Goal: Use online tool/utility: Utilize a website feature to perform a specific function

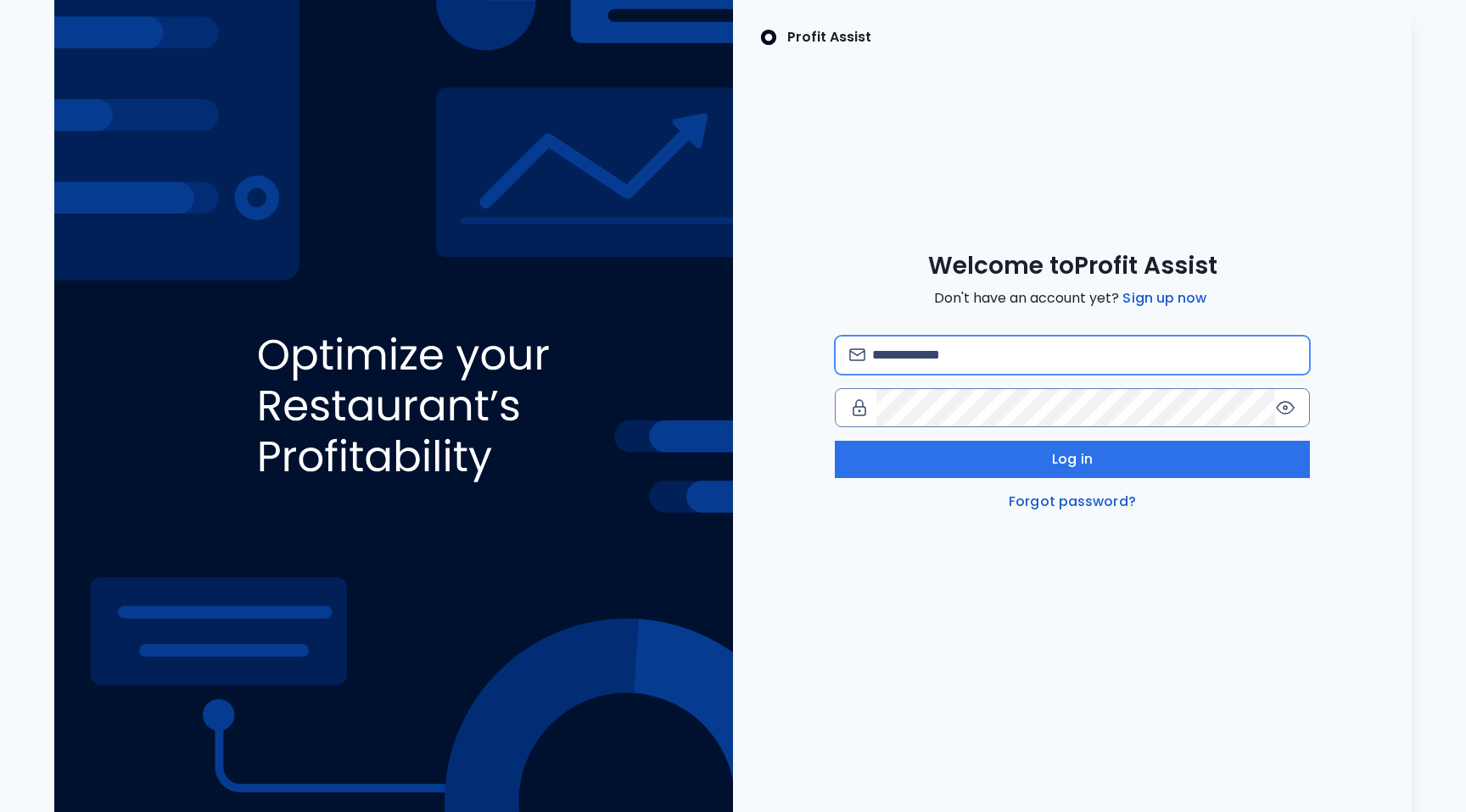
click at [1056, 345] on input "email" at bounding box center [1084, 355] width 424 height 38
type input "**********"
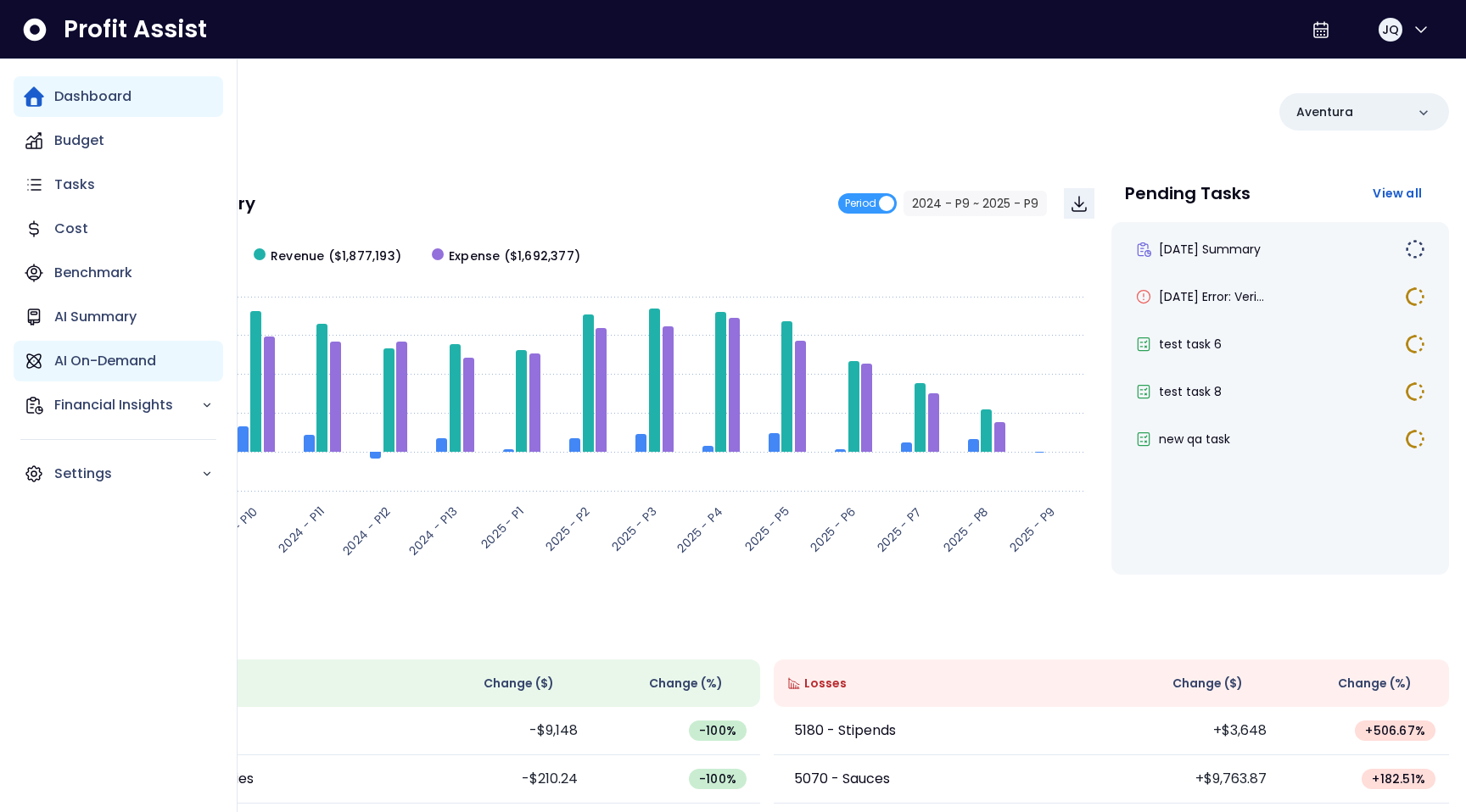
click at [126, 357] on p "AI On-Demand" at bounding box center [104, 361] width 101 height 21
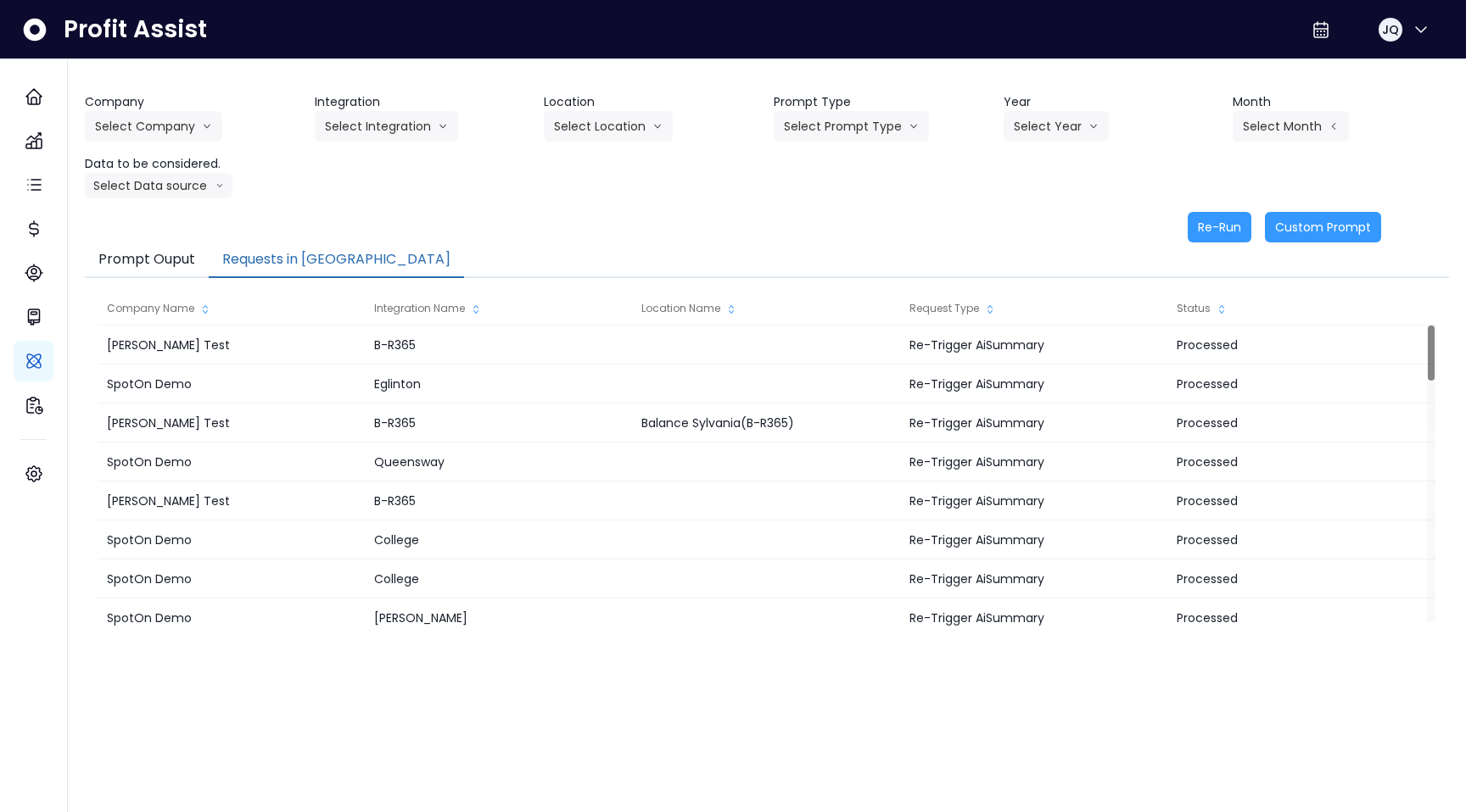
click at [313, 255] on button "Requests in [GEOGRAPHIC_DATA]" at bounding box center [336, 260] width 255 height 36
click at [545, 258] on div "Prompt Ouput Requests in Queue" at bounding box center [768, 260] width 1365 height 36
click at [165, 117] on button "Select Company" at bounding box center [154, 127] width 137 height 31
click at [165, 223] on span "SpotOn Demo" at bounding box center [156, 223] width 122 height 17
click at [419, 140] on button "Select Integration" at bounding box center [387, 127] width 144 height 31
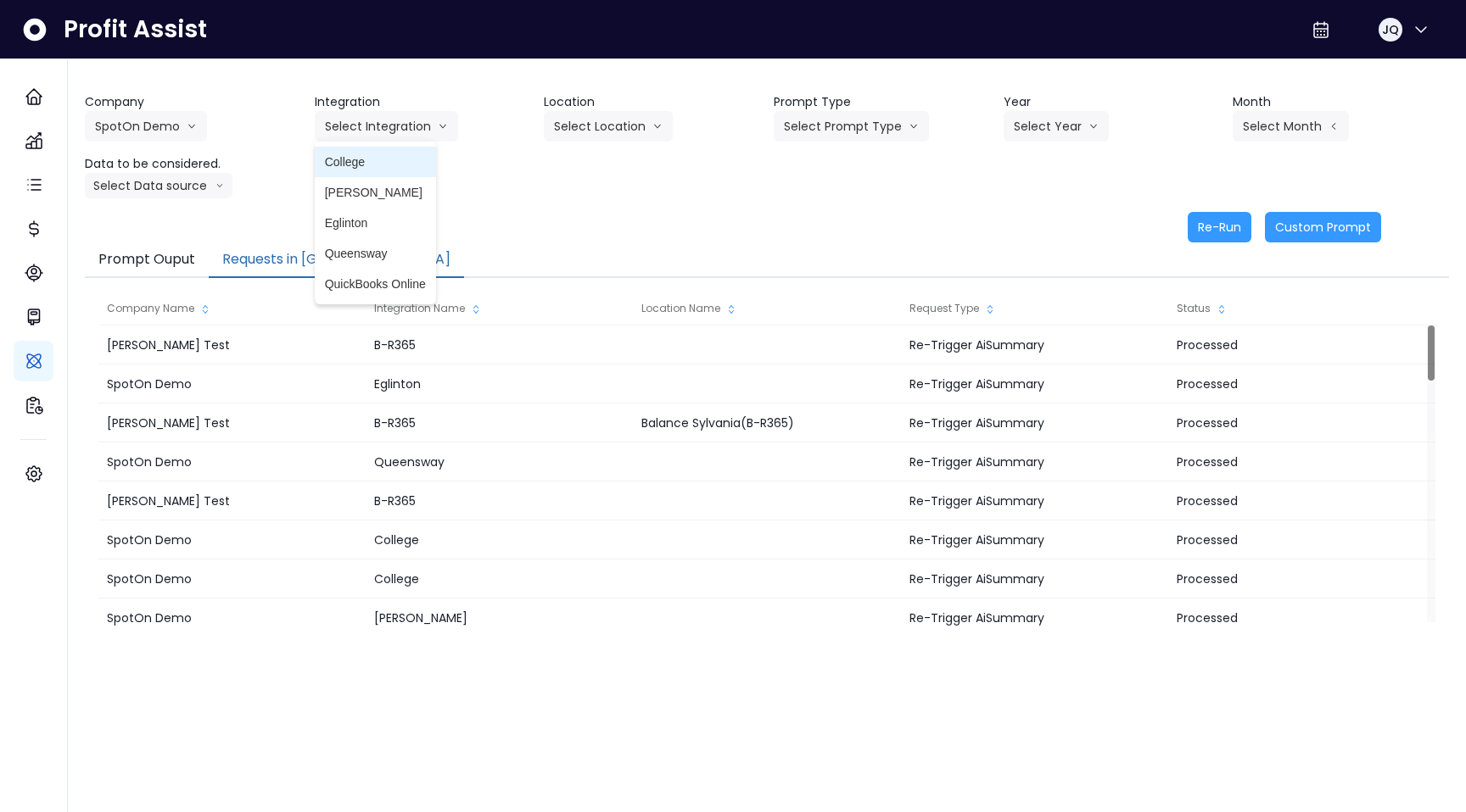
click at [394, 172] on li "College" at bounding box center [375, 162] width 121 height 31
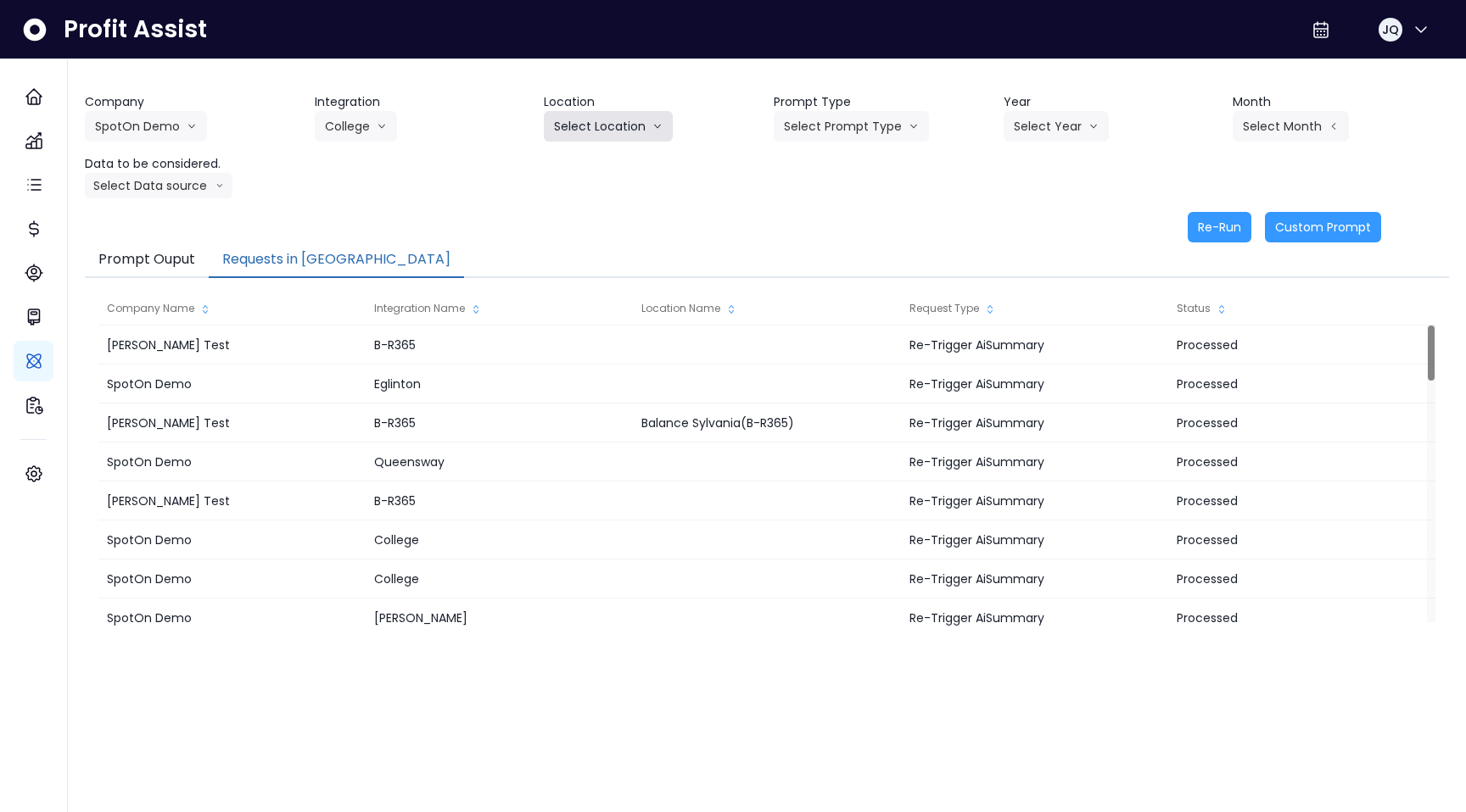
click at [642, 135] on button "Select Location" at bounding box center [609, 127] width 129 height 31
click at [642, 153] on div "Company SpotOn Demo Hardik Test koras Bakery SpotOn Demo TestLOCATION Integrati…" at bounding box center [768, 145] width 1365 height 105
click at [822, 127] on button "Select Prompt Type" at bounding box center [851, 127] width 155 height 31
click at [821, 182] on li "Error Task" at bounding box center [831, 193] width 116 height 31
click at [1072, 135] on button "Select Year" at bounding box center [1056, 127] width 105 height 31
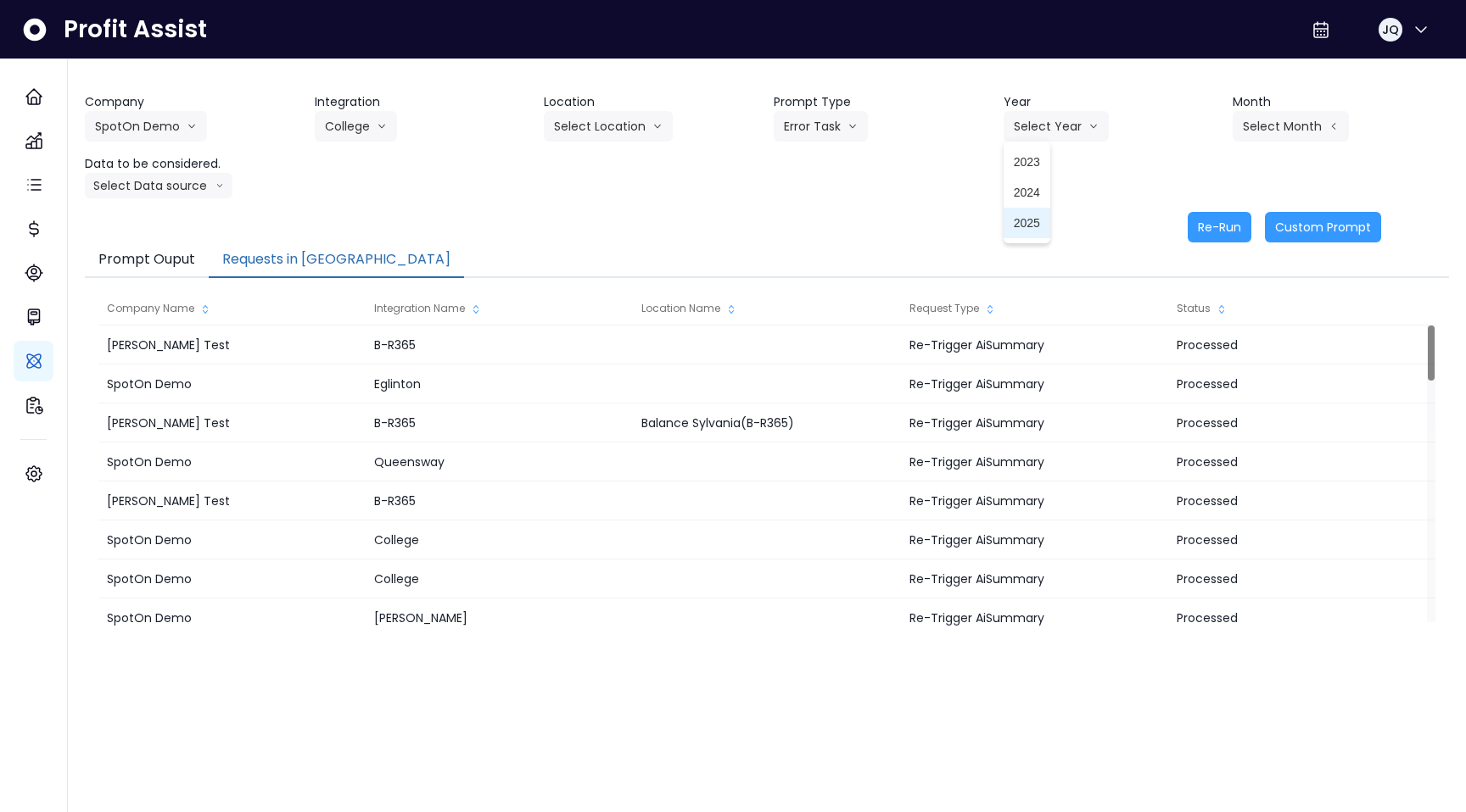
click at [1039, 219] on span "2025" at bounding box center [1026, 223] width 26 height 17
click at [1281, 134] on button "Select Month" at bounding box center [1290, 127] width 116 height 31
click at [1201, 234] on li "April" at bounding box center [1207, 223] width 54 height 31
click at [148, 191] on button "Select Data source" at bounding box center [159, 186] width 147 height 25
click at [147, 207] on li "Comparison overtime" at bounding box center [152, 219] width 133 height 31
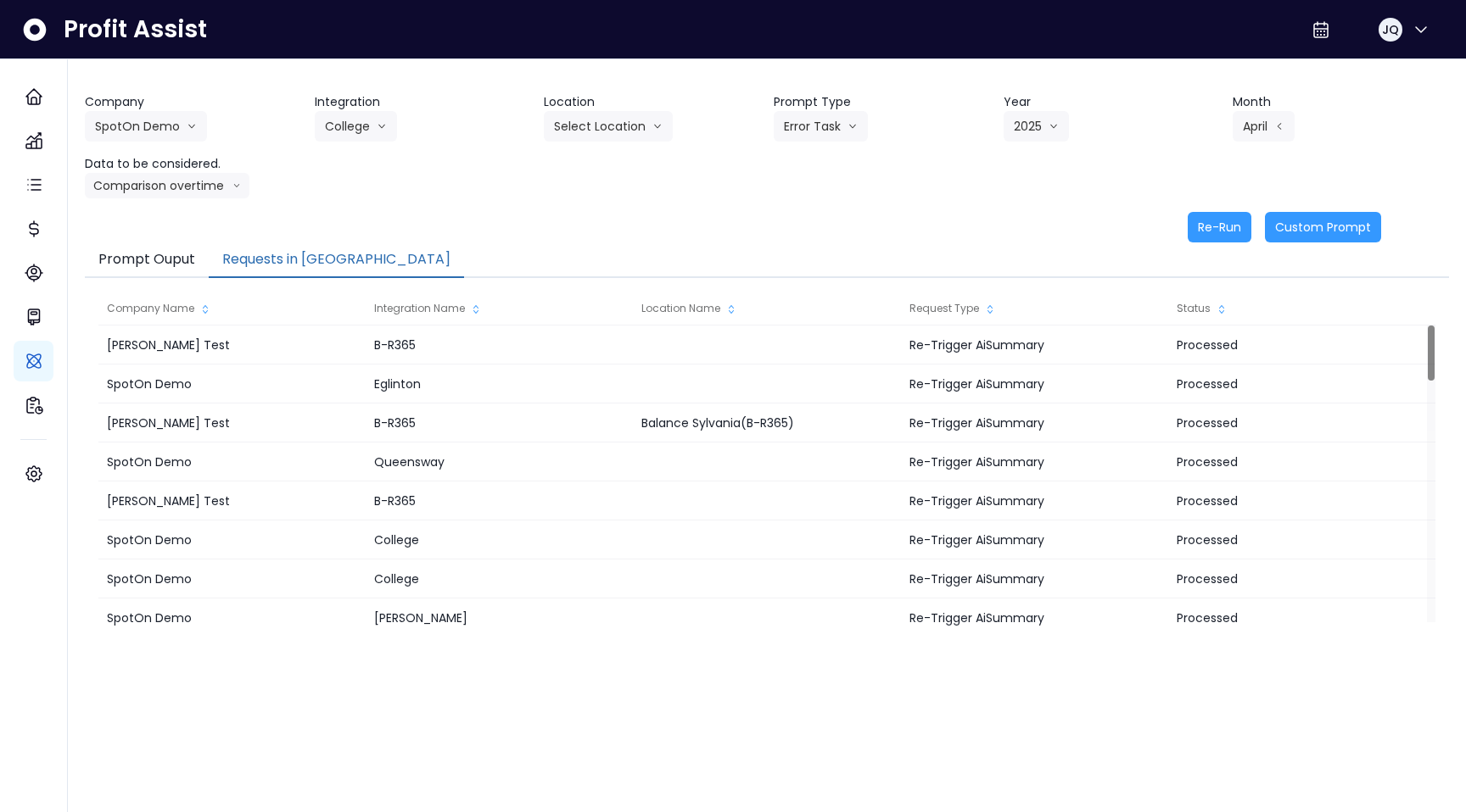
click at [1211, 248] on div "Prompt Ouput Requests in Queue" at bounding box center [768, 260] width 1365 height 36
click at [1216, 231] on button "Re-Run" at bounding box center [1219, 227] width 64 height 31
click at [173, 117] on button "SpotOn Demo" at bounding box center [146, 127] width 122 height 31
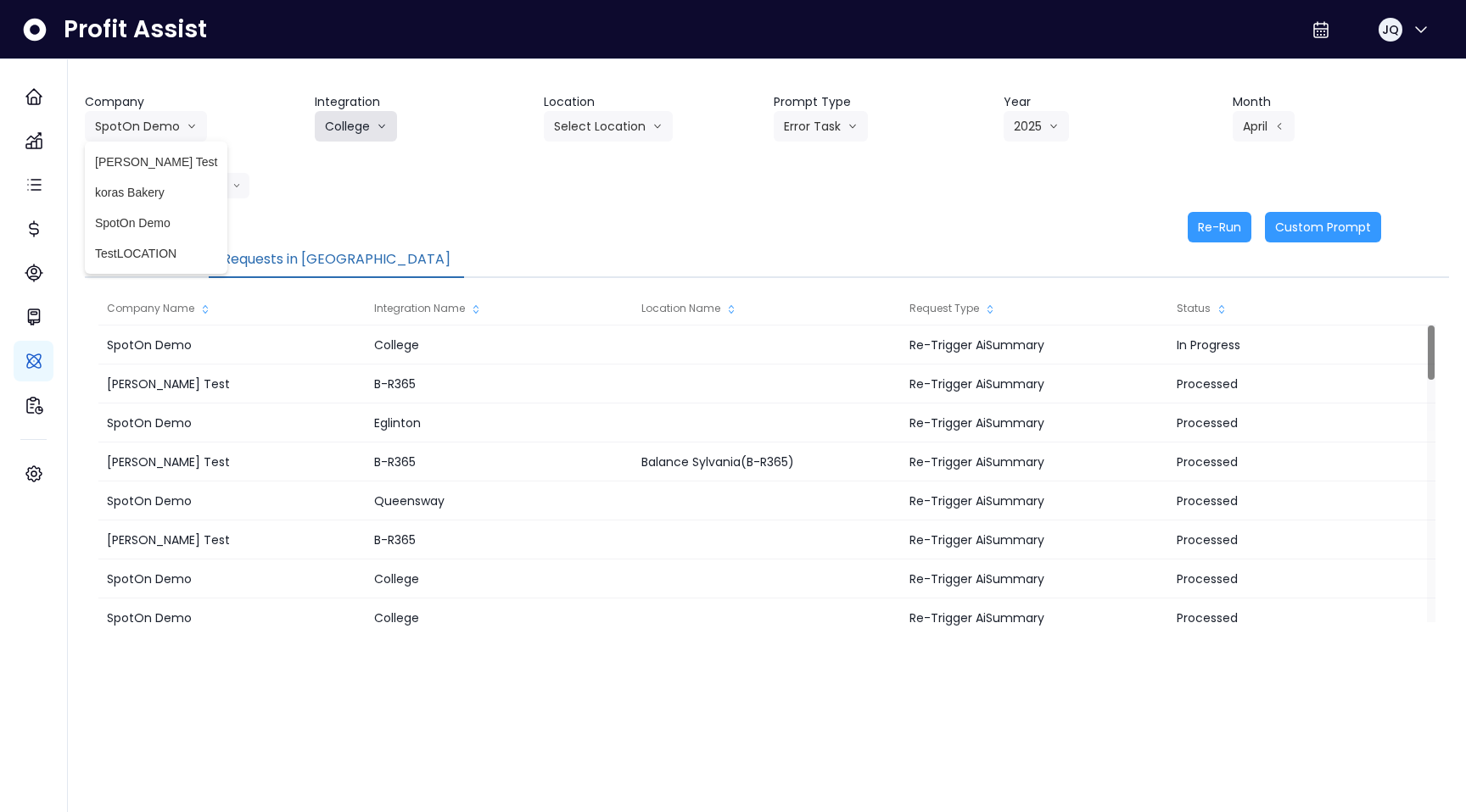
click at [387, 126] on icon "arrow down line" at bounding box center [382, 126] width 10 height 17
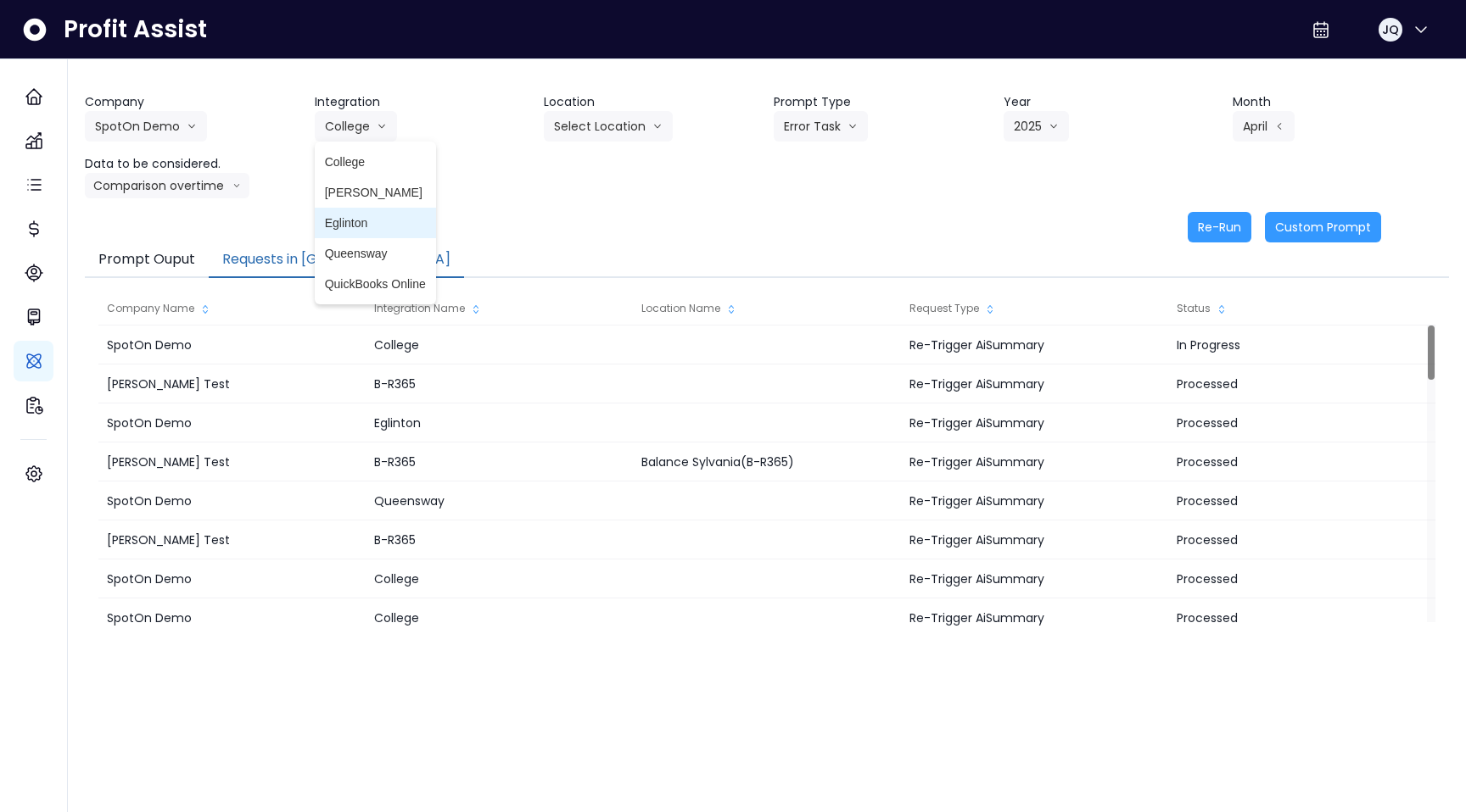
click at [368, 224] on span "Eglinton" at bounding box center [375, 223] width 101 height 17
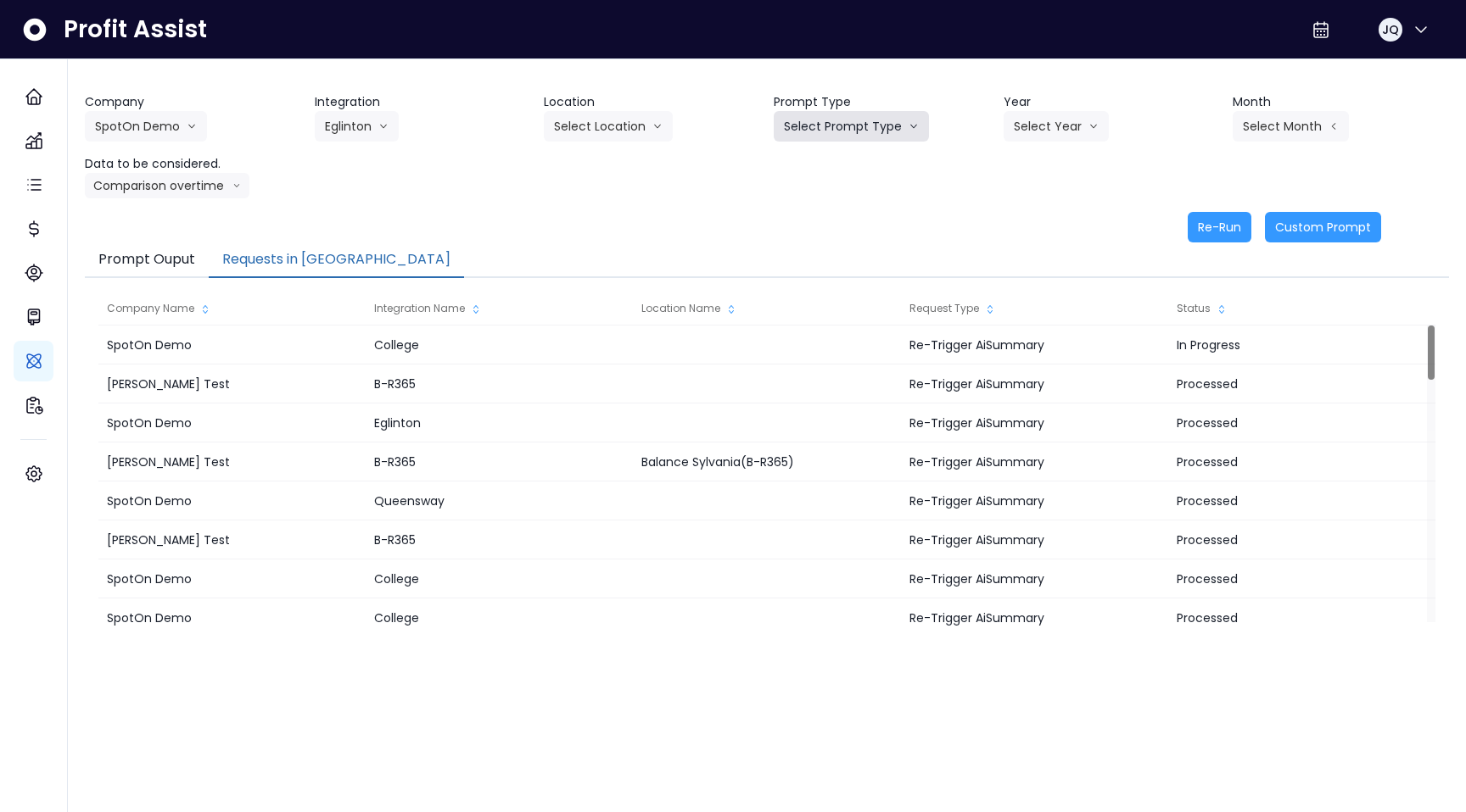
click at [879, 119] on button "Select Prompt Type" at bounding box center [851, 127] width 155 height 31
click at [835, 172] on li "Monthly Summary" at bounding box center [831, 162] width 116 height 31
click at [1017, 123] on button "Select Year" at bounding box center [1056, 127] width 105 height 31
click at [1015, 211] on li "2025" at bounding box center [1027, 223] width 47 height 31
click at [1329, 118] on icon "arrow left line" at bounding box center [1333, 126] width 10 height 17
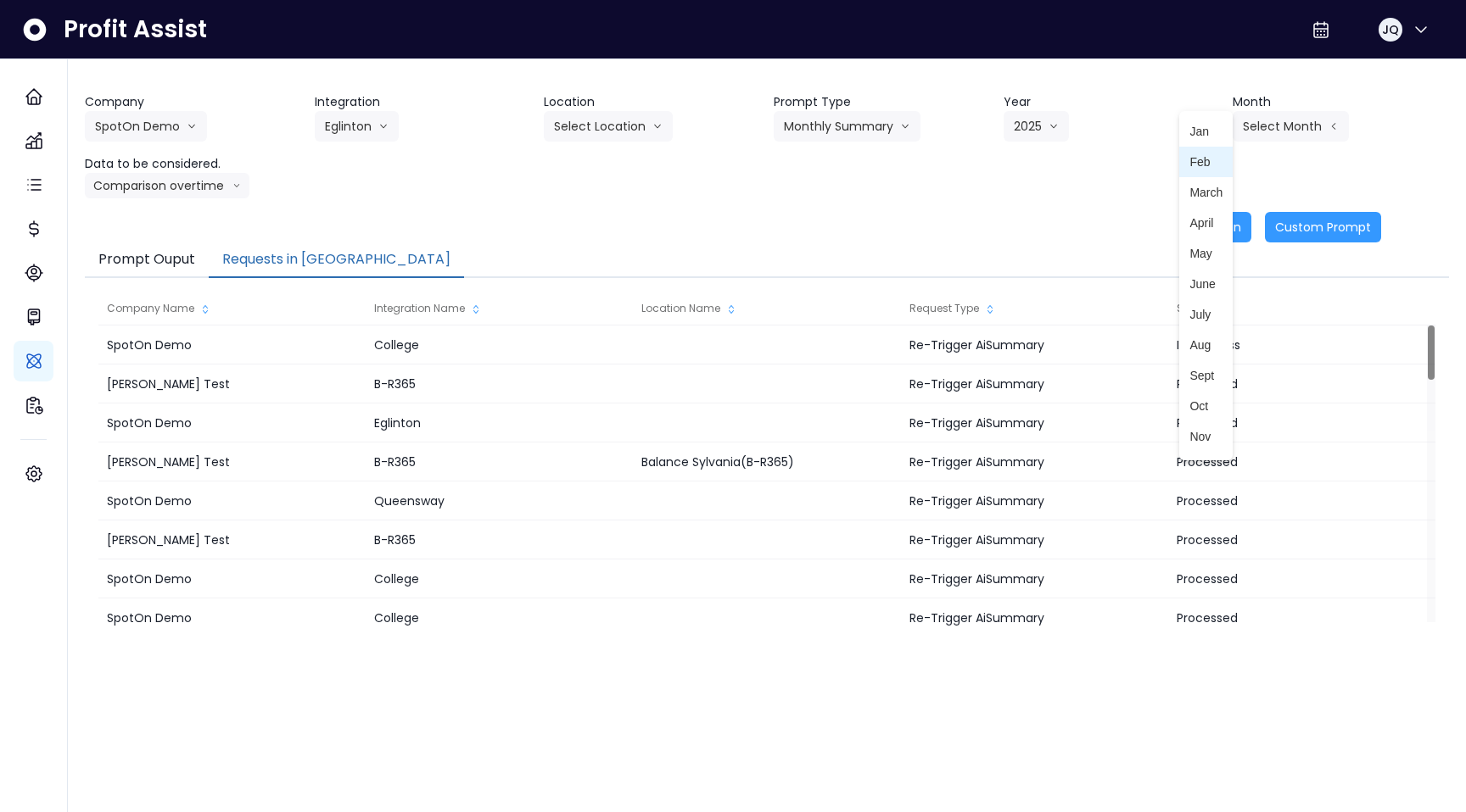
click at [1209, 172] on li "Feb" at bounding box center [1207, 162] width 54 height 31
click at [1211, 234] on button "Re-Run" at bounding box center [1219, 227] width 64 height 31
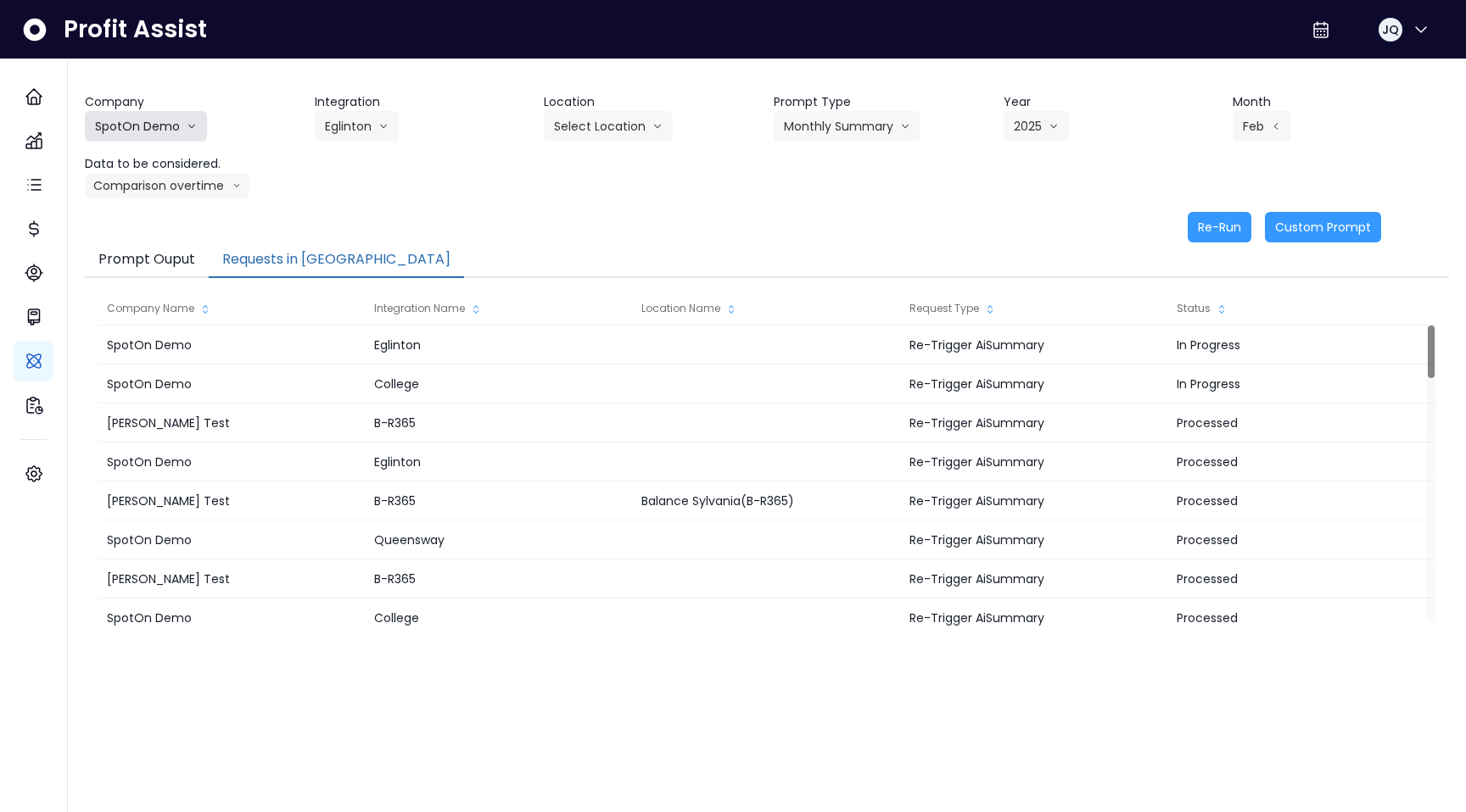
click at [161, 134] on button "SpotOn Demo" at bounding box center [146, 127] width 122 height 31
click at [150, 165] on span "[PERSON_NAME] Test" at bounding box center [156, 162] width 122 height 17
click at [459, 107] on header "Integration" at bounding box center [423, 102] width 216 height 18
click at [452, 115] on button "Select Integration" at bounding box center [387, 127] width 144 height 31
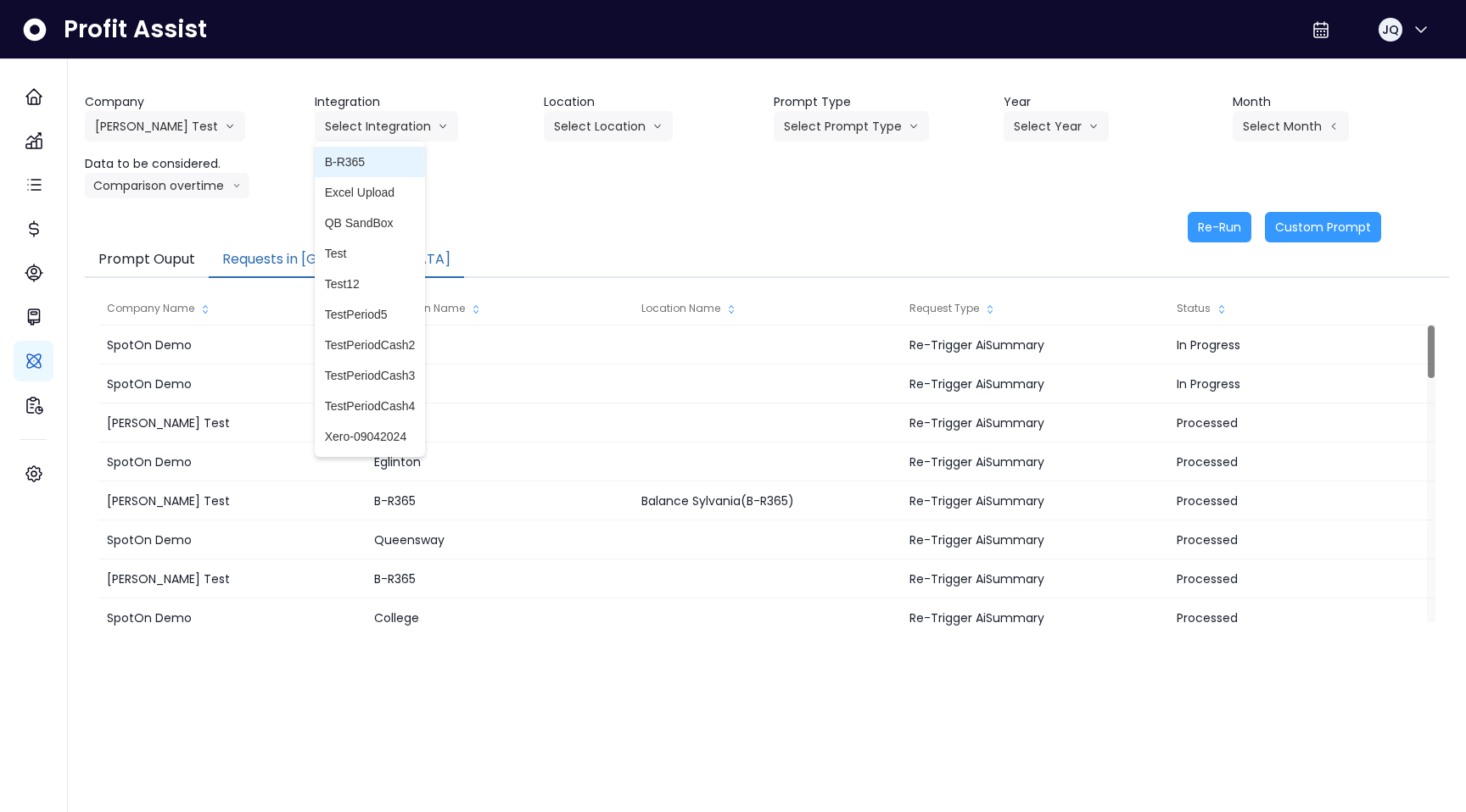
click at [416, 162] on span "B-R365" at bounding box center [370, 162] width 91 height 17
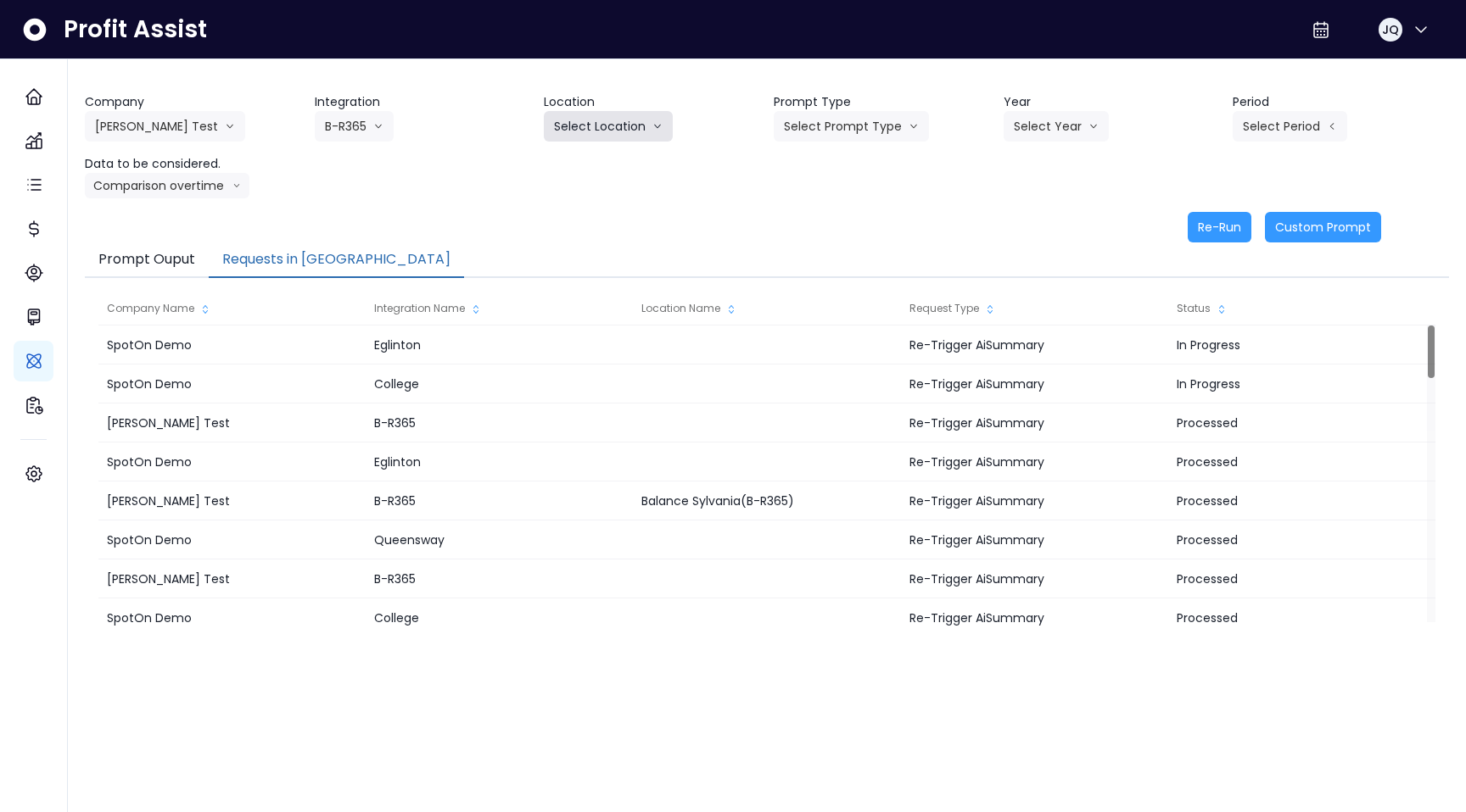
click at [576, 133] on button "Select Location" at bounding box center [609, 127] width 129 height 31
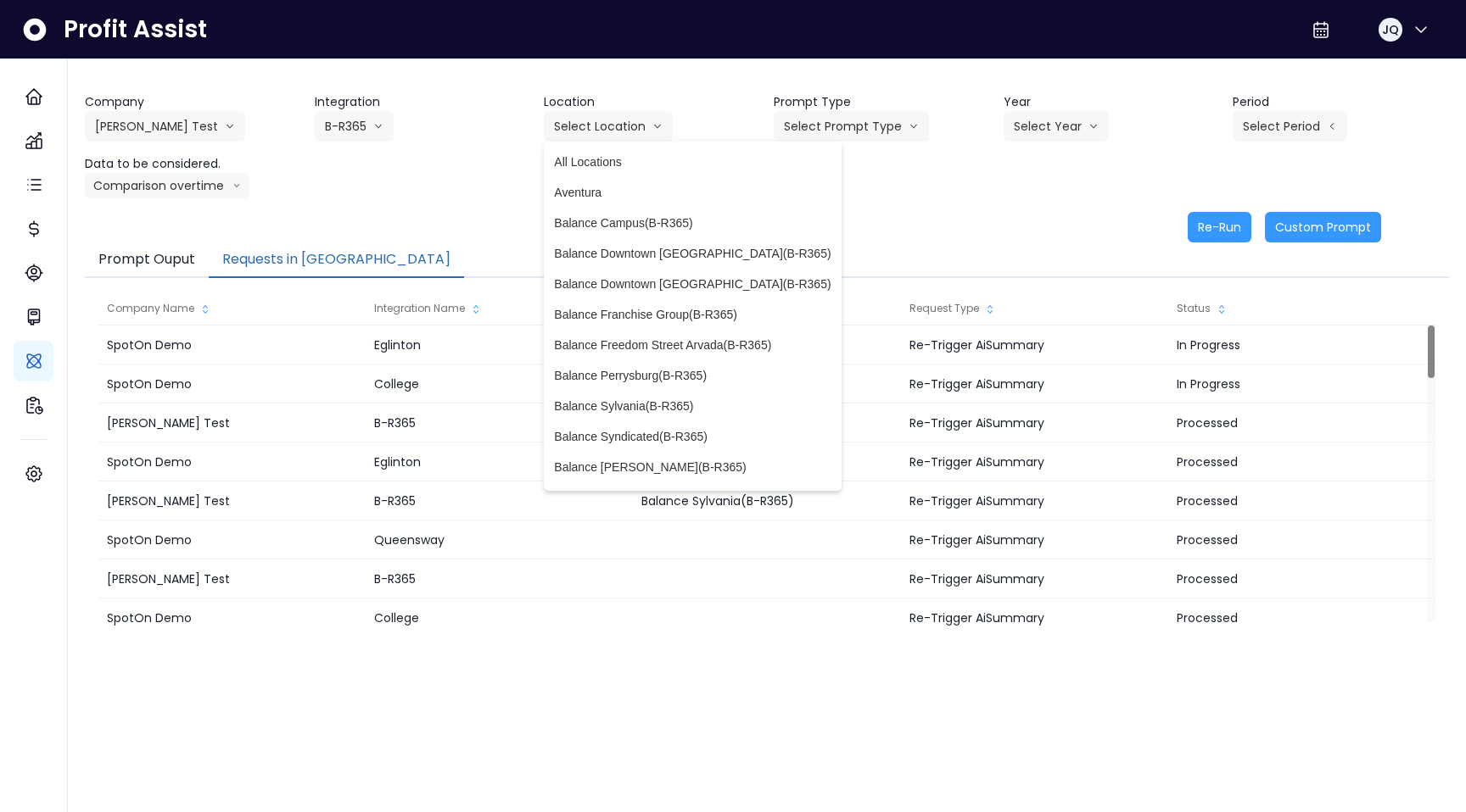
click at [576, 146] on ul "All Locations Aventura Balance Campus(B-R365) Balance Downtown Cleveland(B-R365…" at bounding box center [692, 316] width 297 height 349
click at [586, 123] on button "Select Location" at bounding box center [609, 127] width 129 height 31
click at [586, 130] on button "Select Location" at bounding box center [609, 127] width 129 height 31
click at [576, 159] on span "All Locations" at bounding box center [692, 162] width 277 height 17
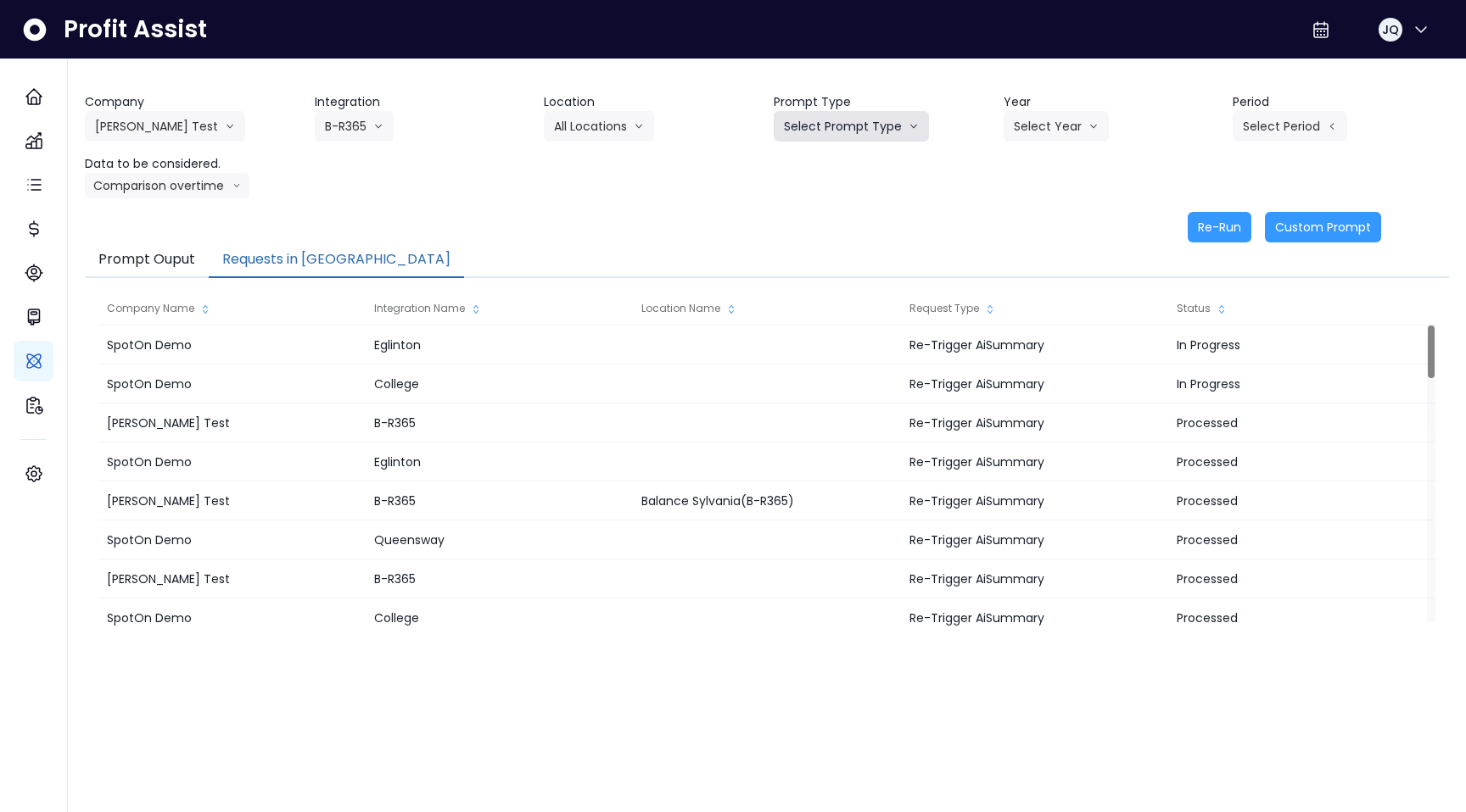
click at [860, 121] on button "Select Prompt Type" at bounding box center [851, 127] width 155 height 31
click at [846, 162] on span "Monthly Summary" at bounding box center [831, 162] width 96 height 17
click at [1065, 131] on button "Select Year" at bounding box center [1056, 127] width 105 height 31
click at [1037, 215] on span "2025" at bounding box center [1026, 223] width 26 height 17
click at [1299, 127] on button "Select Period" at bounding box center [1290, 127] width 115 height 31
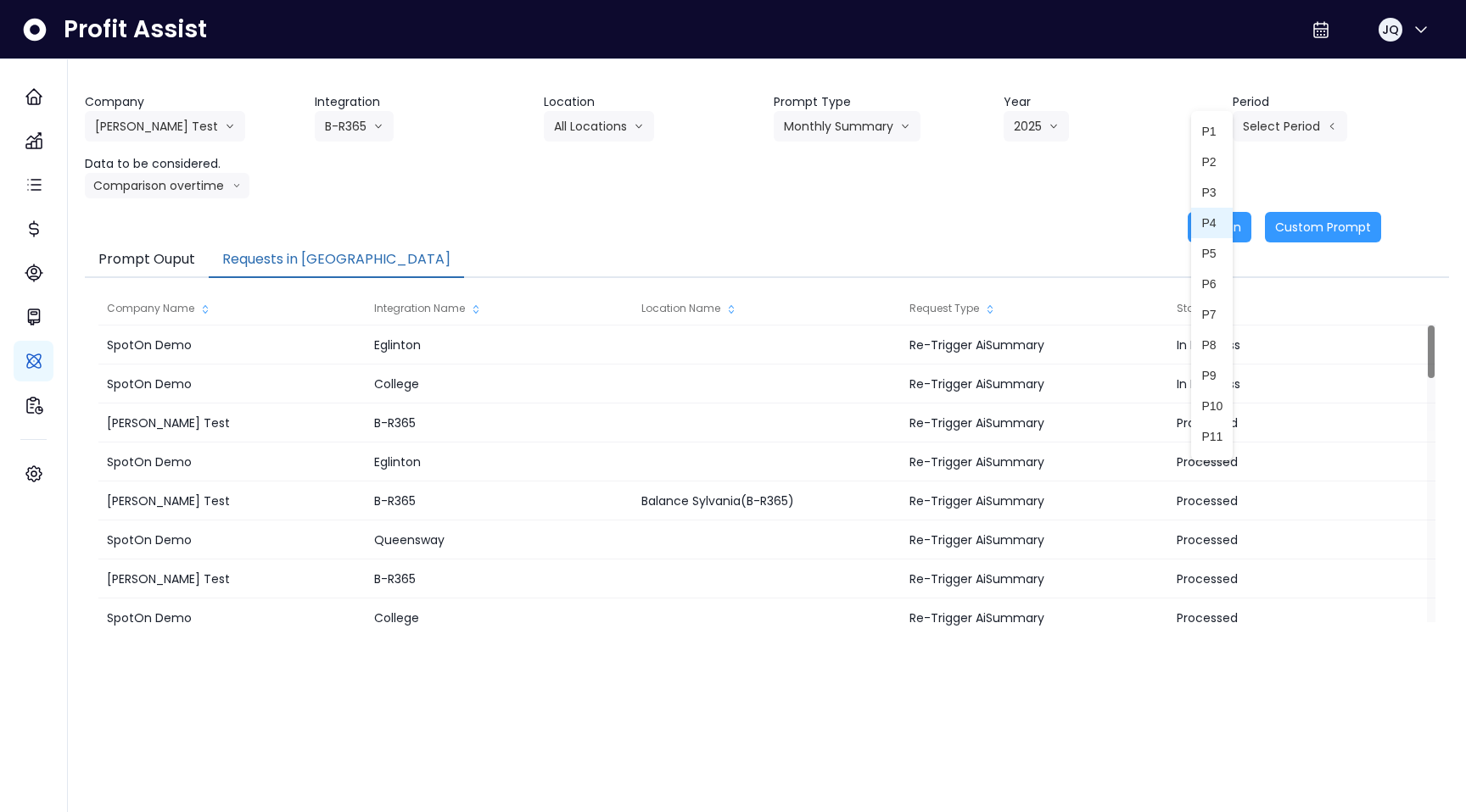
click at [1212, 230] on span "P4" at bounding box center [1212, 223] width 22 height 17
click at [1260, 140] on button "P4" at bounding box center [1259, 127] width 53 height 31
click at [1222, 197] on span "P3" at bounding box center [1212, 192] width 22 height 17
click at [1226, 217] on button "Re-Run" at bounding box center [1219, 227] width 64 height 31
click at [824, 142] on div "Company Hardik Test Hardik Test koras Bakery SpotOn Demo TestLOCATION Integrati…" at bounding box center [768, 145] width 1365 height 105
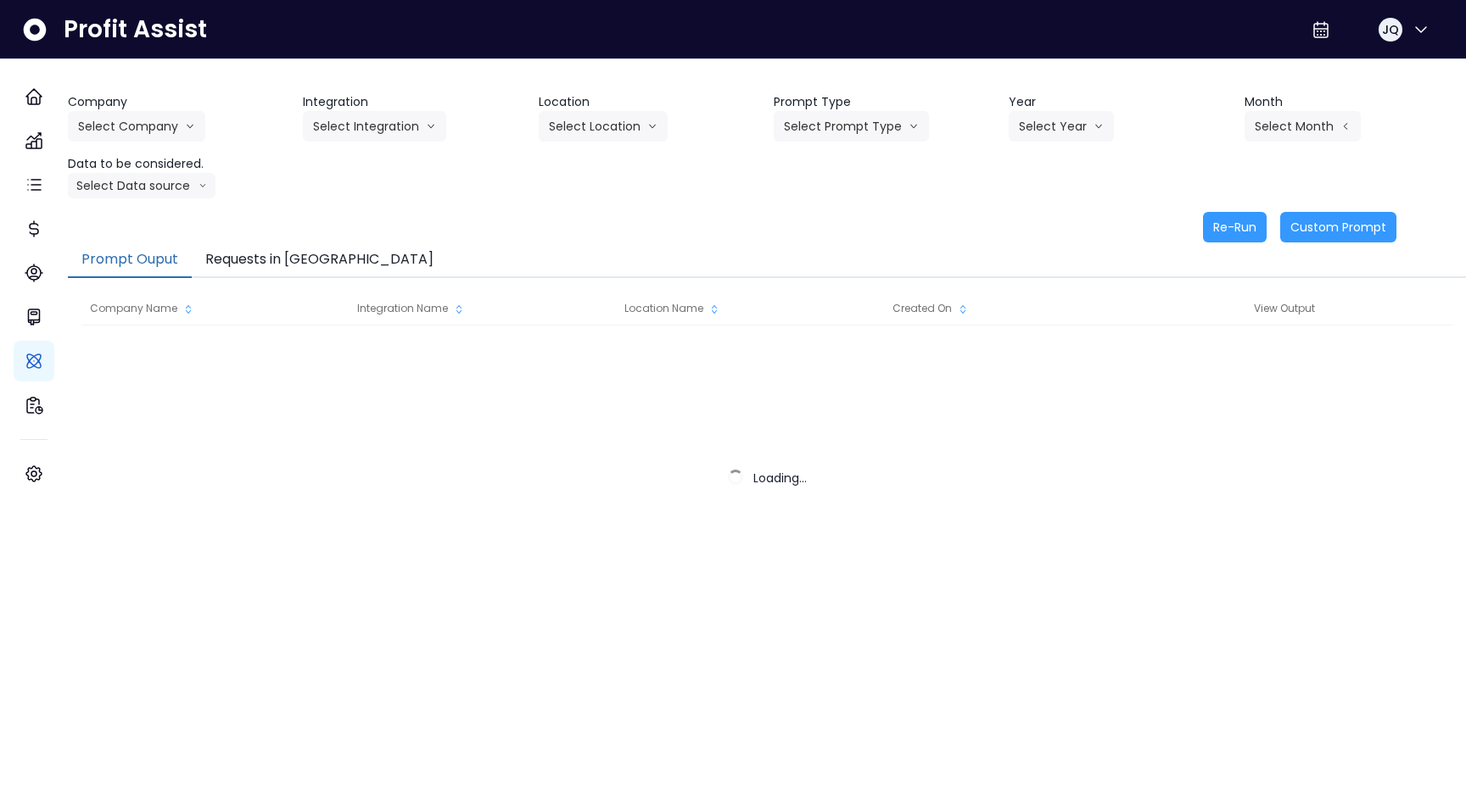
click at [303, 257] on button "Requests in [GEOGRAPHIC_DATA]" at bounding box center [320, 260] width 255 height 36
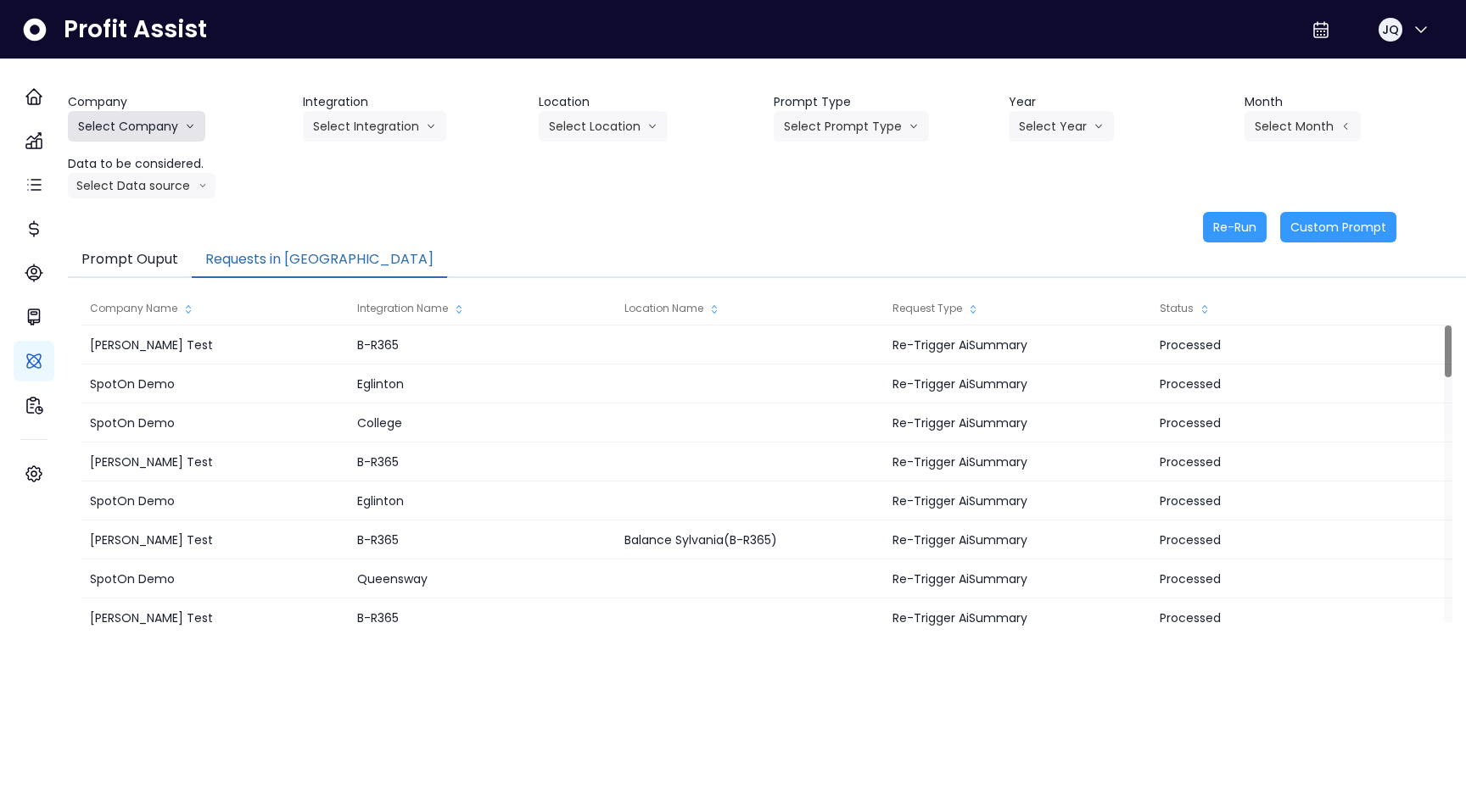
click at [138, 133] on button "Select Company" at bounding box center [136, 127] width 137 height 31
click at [149, 162] on span "[PERSON_NAME] Test" at bounding box center [139, 162] width 122 height 17
click at [412, 138] on button "Select Integration" at bounding box center [374, 127] width 144 height 31
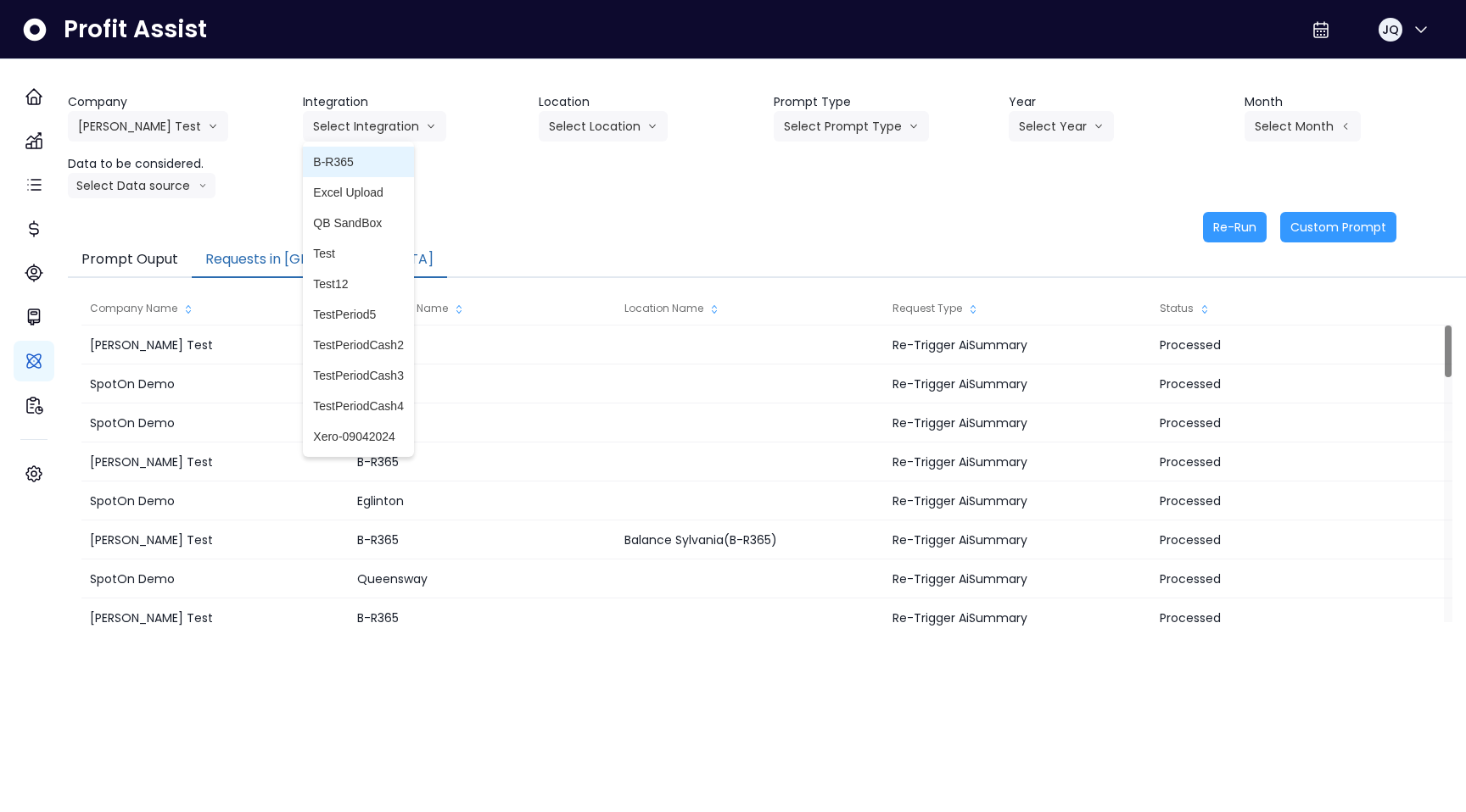
click at [360, 162] on span "B-R365" at bounding box center [358, 162] width 91 height 17
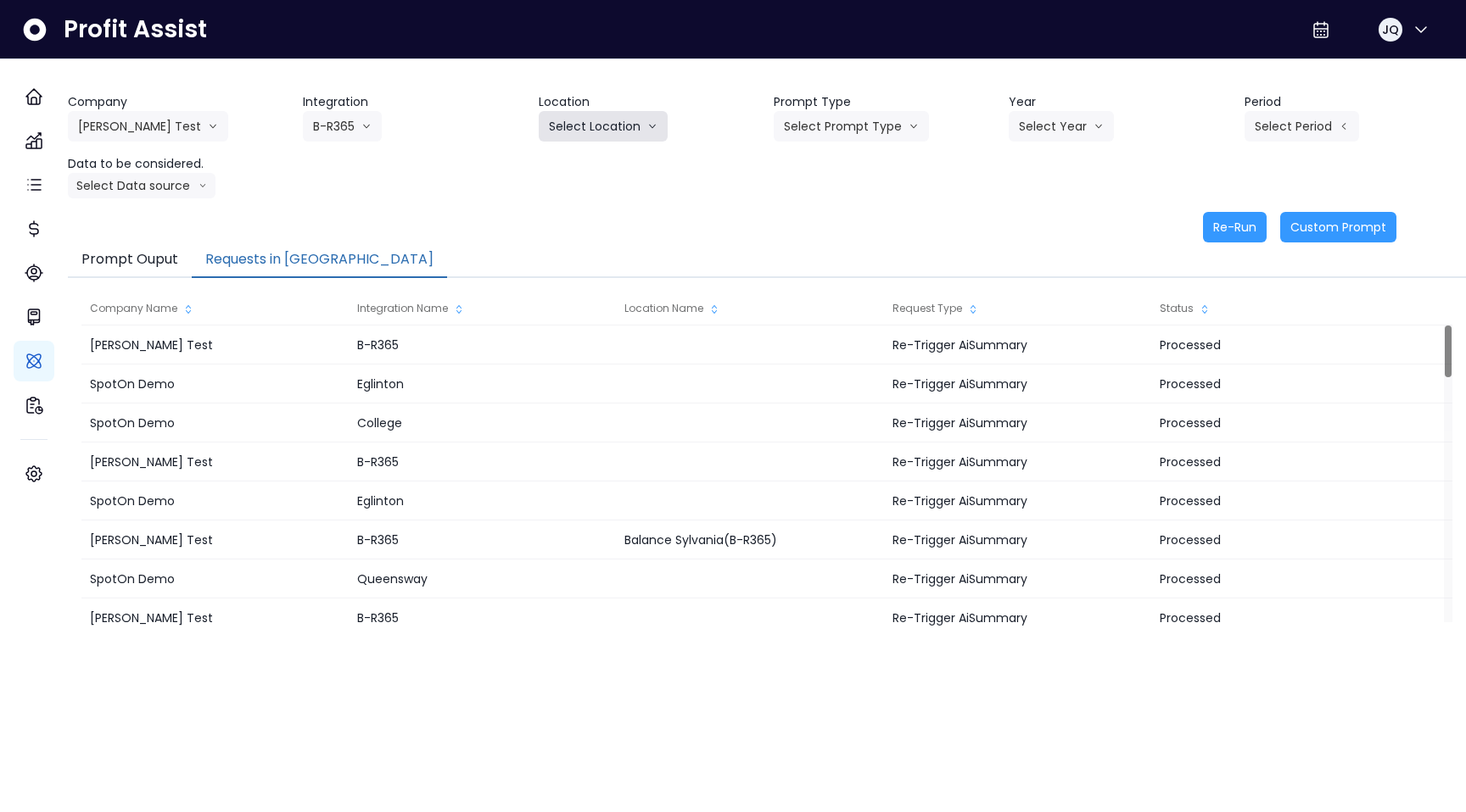
click at [668, 130] on button "Select Location" at bounding box center [603, 127] width 129 height 31
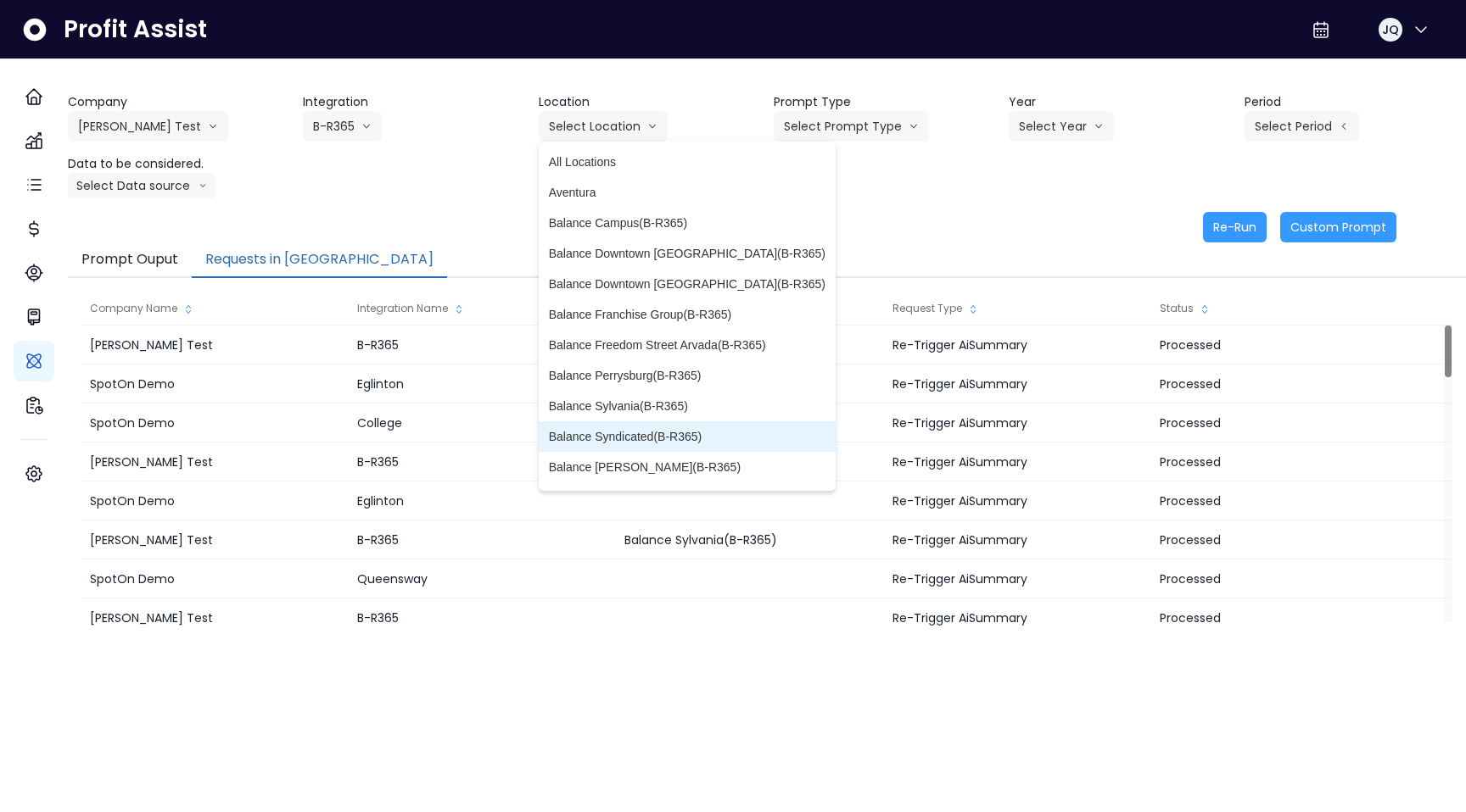
click at [704, 433] on span "Balance Syndicated(B-R365)" at bounding box center [687, 436] width 277 height 17
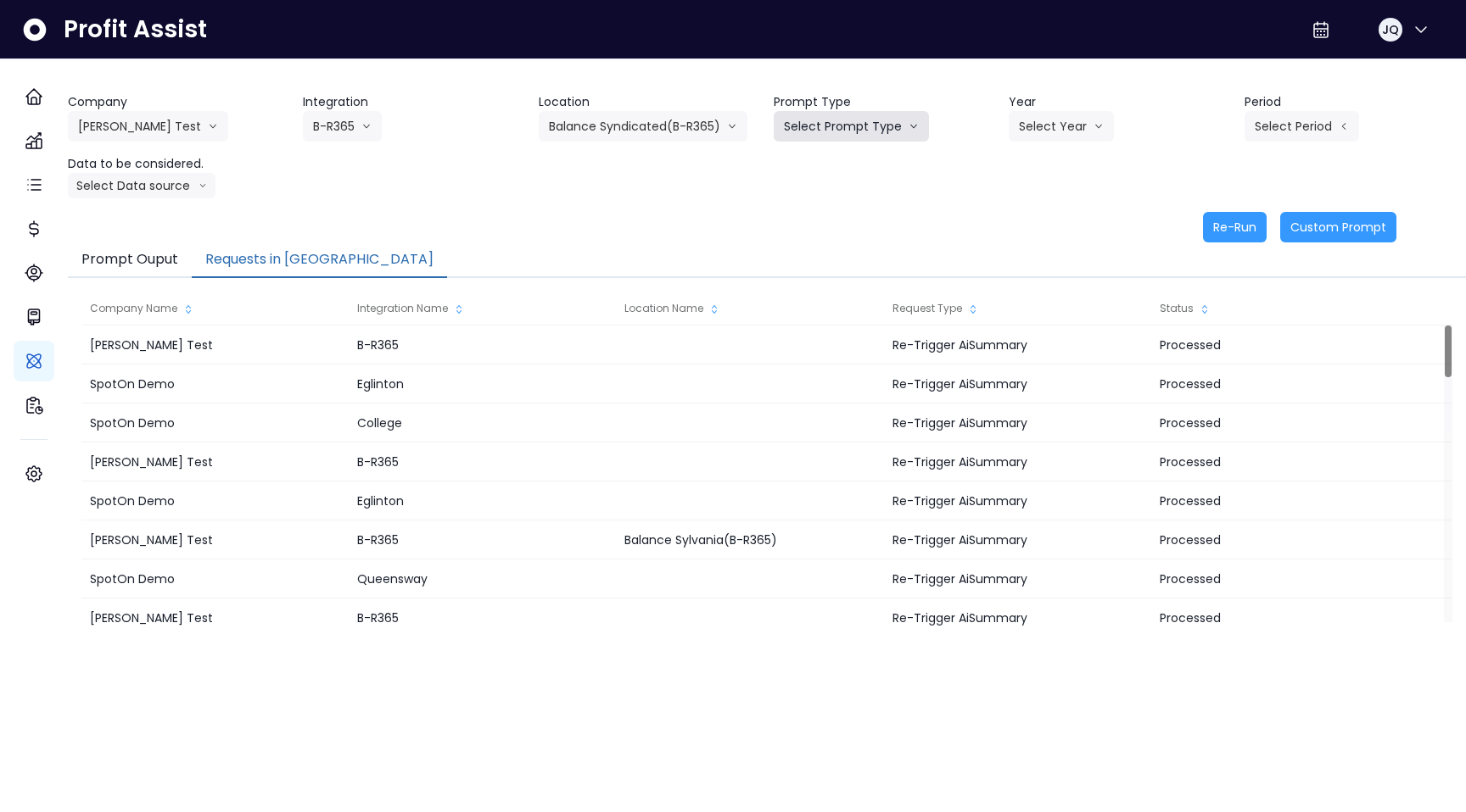
click at [844, 118] on button "Select Prompt Type" at bounding box center [851, 127] width 155 height 31
click at [840, 191] on span "Error Task" at bounding box center [831, 192] width 96 height 17
click at [1053, 123] on button "Select Year" at bounding box center [1061, 127] width 105 height 31
click at [1030, 223] on span "2025" at bounding box center [1031, 223] width 26 height 17
click at [1269, 136] on button "Select Period" at bounding box center [1302, 127] width 115 height 31
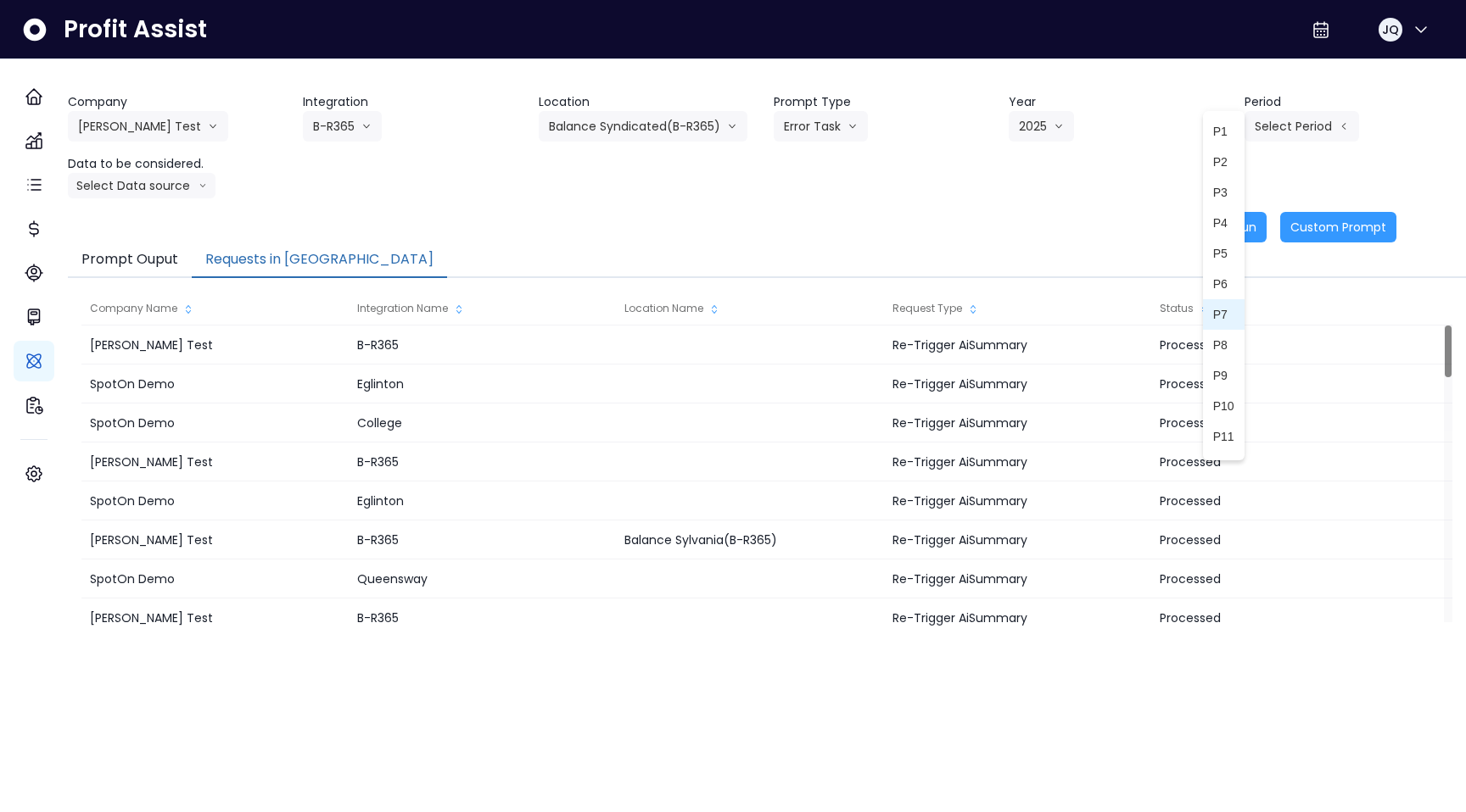
click at [1221, 323] on li "P7" at bounding box center [1224, 315] width 41 height 31
click at [136, 203] on div "Company Hardik Test Hardik Test koras Bakery SpotOn Demo TestLOCATION Integrati…" at bounding box center [768, 168] width 1399 height 149
click at [136, 200] on div "Company Hardik Test Hardik Test koras Bakery SpotOn Demo TestLOCATION Integrati…" at bounding box center [768, 168] width 1399 height 149
click at [145, 179] on button "Select Data source" at bounding box center [142, 186] width 147 height 25
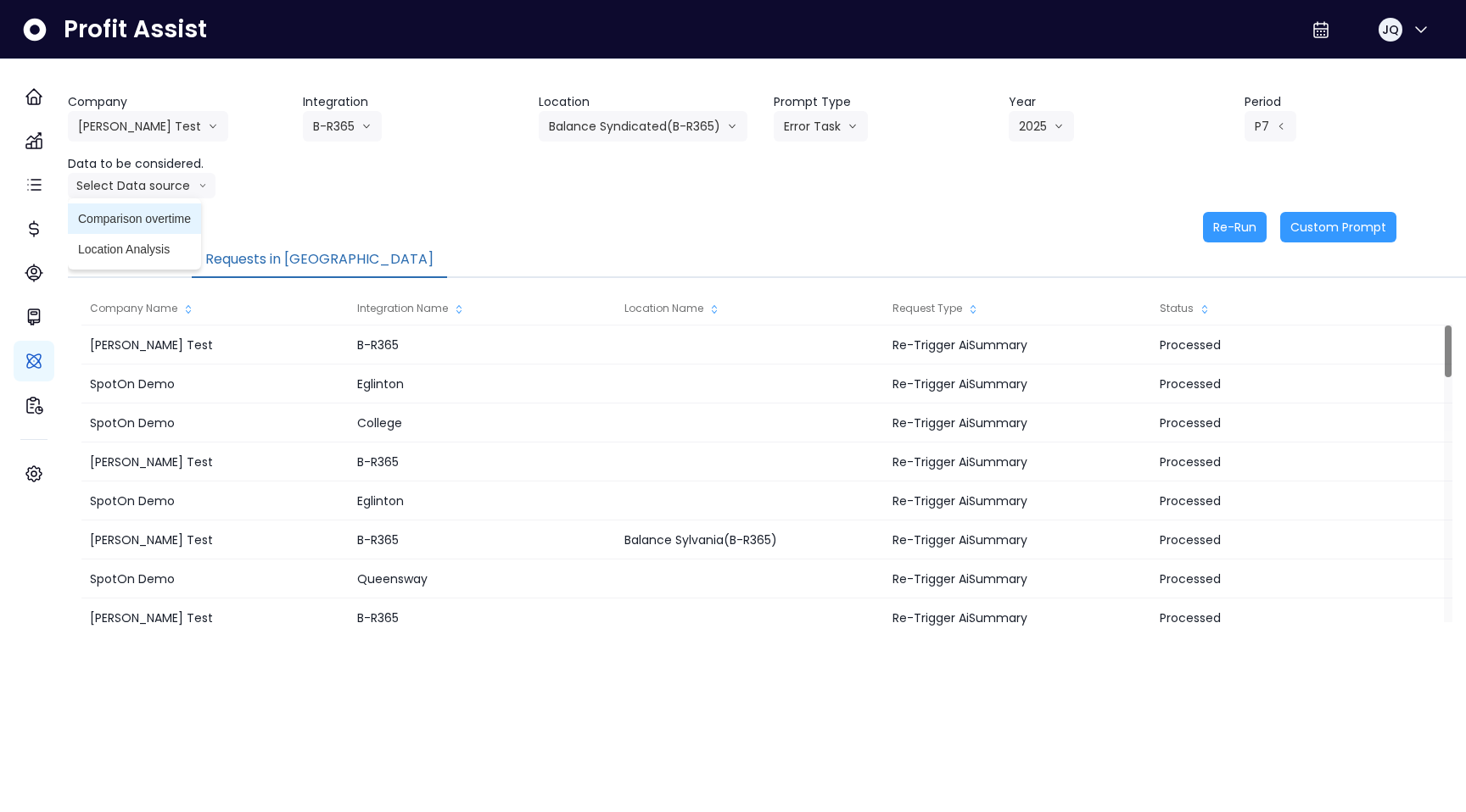
click at [144, 211] on span "Comparison overtime" at bounding box center [135, 218] width 113 height 17
click at [1234, 227] on button "Re-Run" at bounding box center [1234, 227] width 64 height 31
click at [208, 133] on icon "arrow down line" at bounding box center [213, 126] width 10 height 17
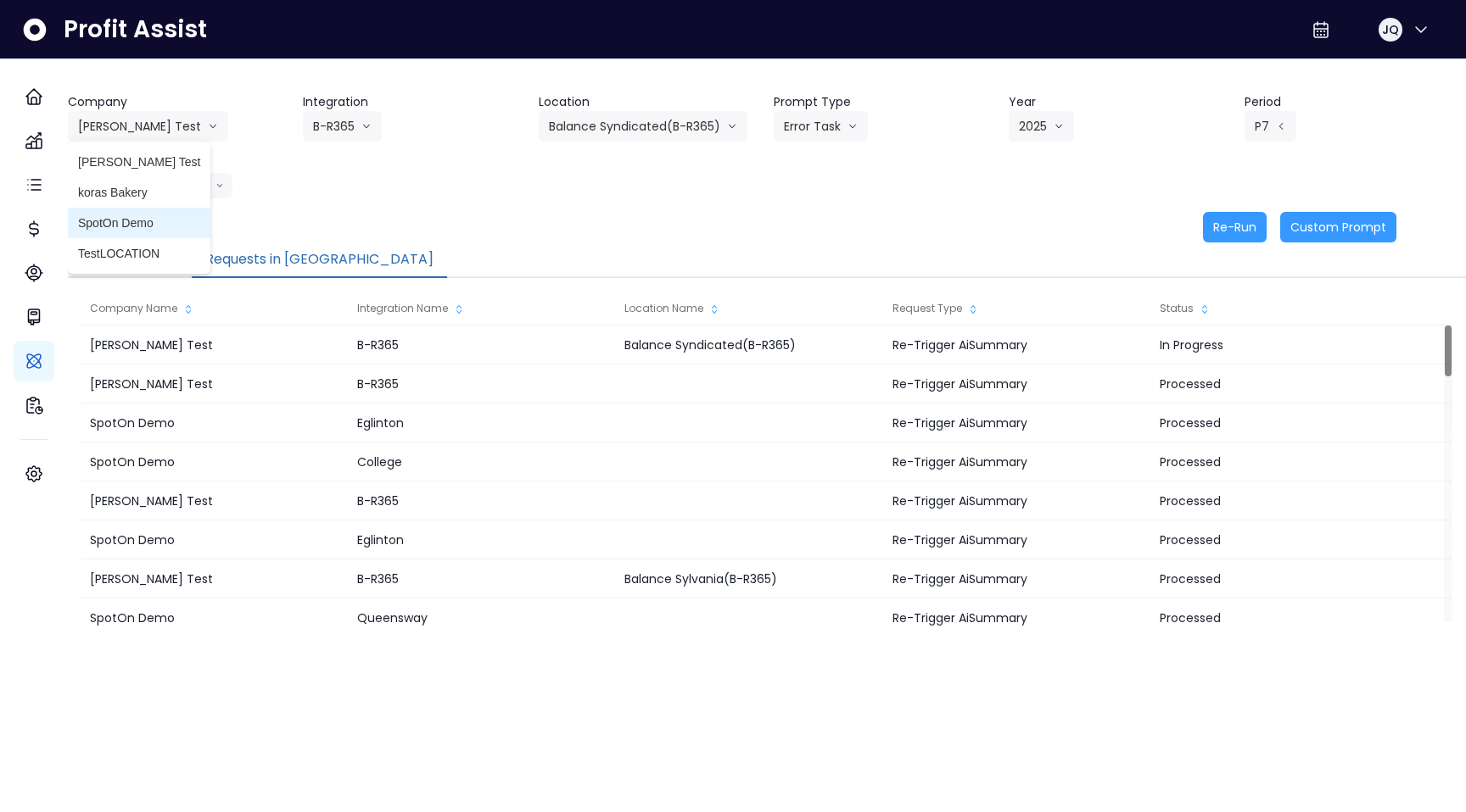
click at [165, 217] on span "SpotOn Demo" at bounding box center [139, 223] width 122 height 17
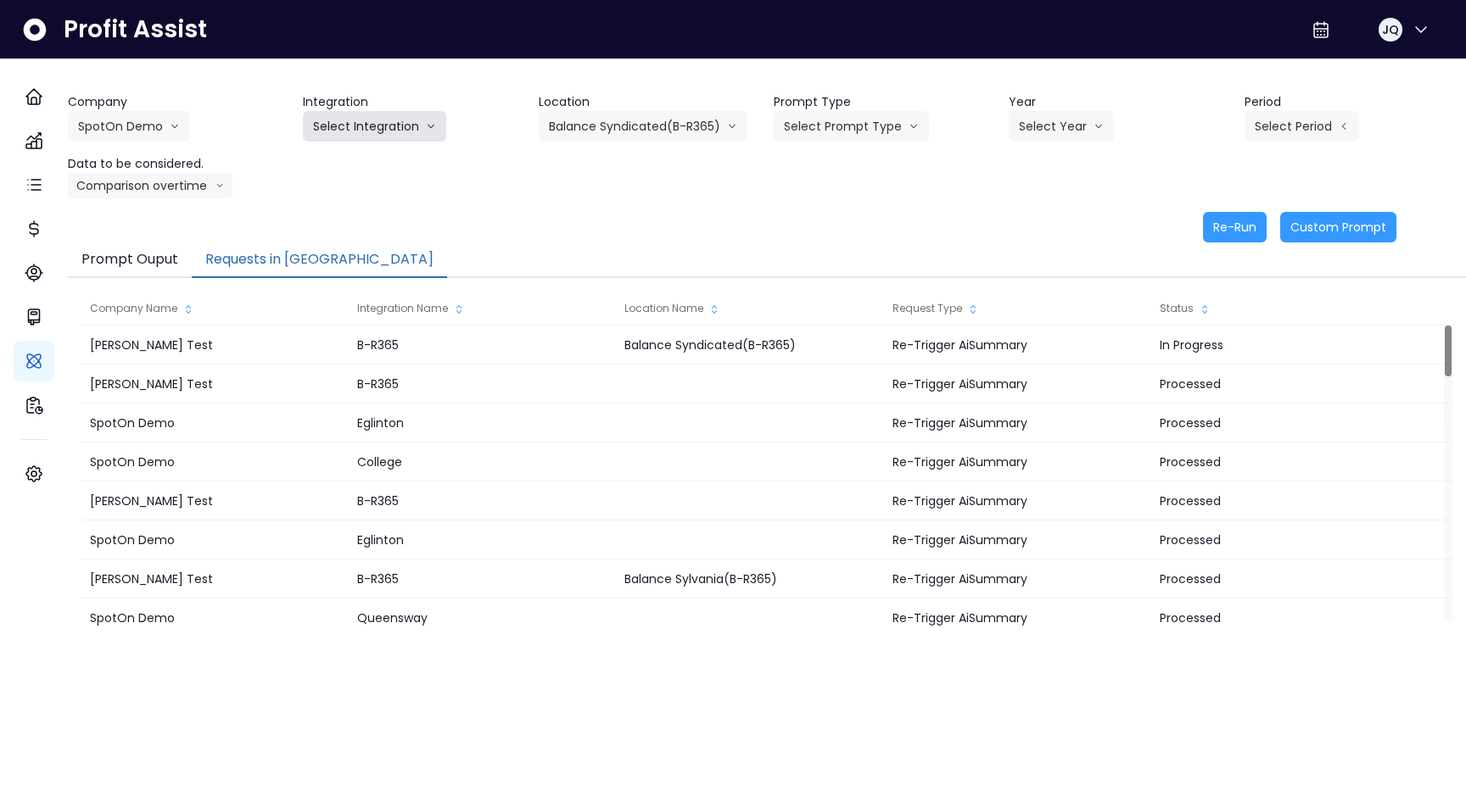
click at [367, 135] on button "Select Integration" at bounding box center [374, 127] width 144 height 31
click at [367, 166] on span "College" at bounding box center [364, 162] width 101 height 17
click at [611, 124] on button "Select Location" at bounding box center [603, 127] width 129 height 31
click at [845, 129] on button "Select Prompt Type" at bounding box center [851, 127] width 155 height 31
click at [844, 185] on span "Error Task" at bounding box center [831, 192] width 96 height 17
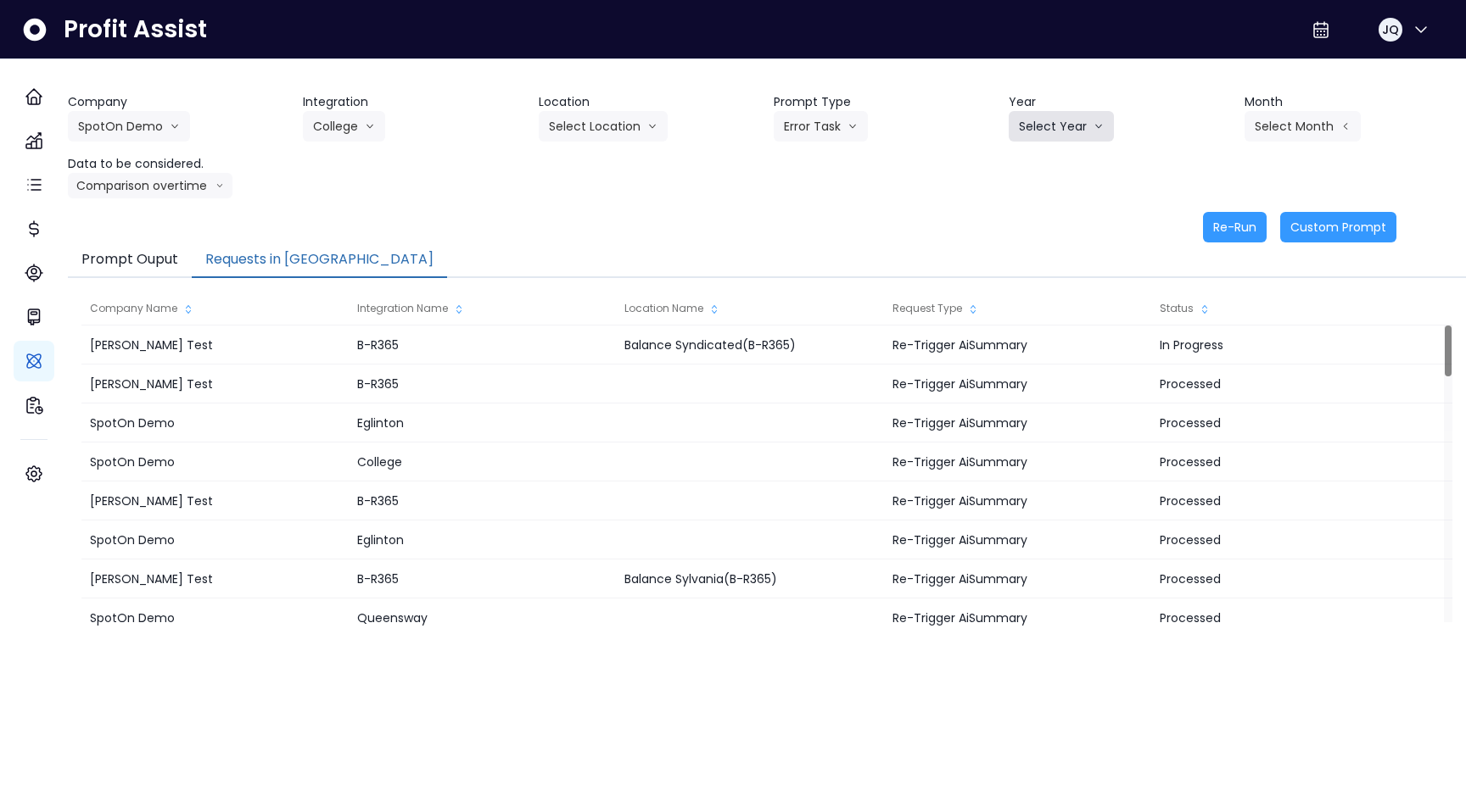
click at [1045, 128] on button "Select Year" at bounding box center [1061, 127] width 105 height 31
click at [1043, 199] on li "2024" at bounding box center [1032, 193] width 47 height 31
click at [1301, 117] on button "Select Month" at bounding box center [1302, 127] width 116 height 31
click at [1202, 442] on span "Dec" at bounding box center [1217, 440] width 33 height 17
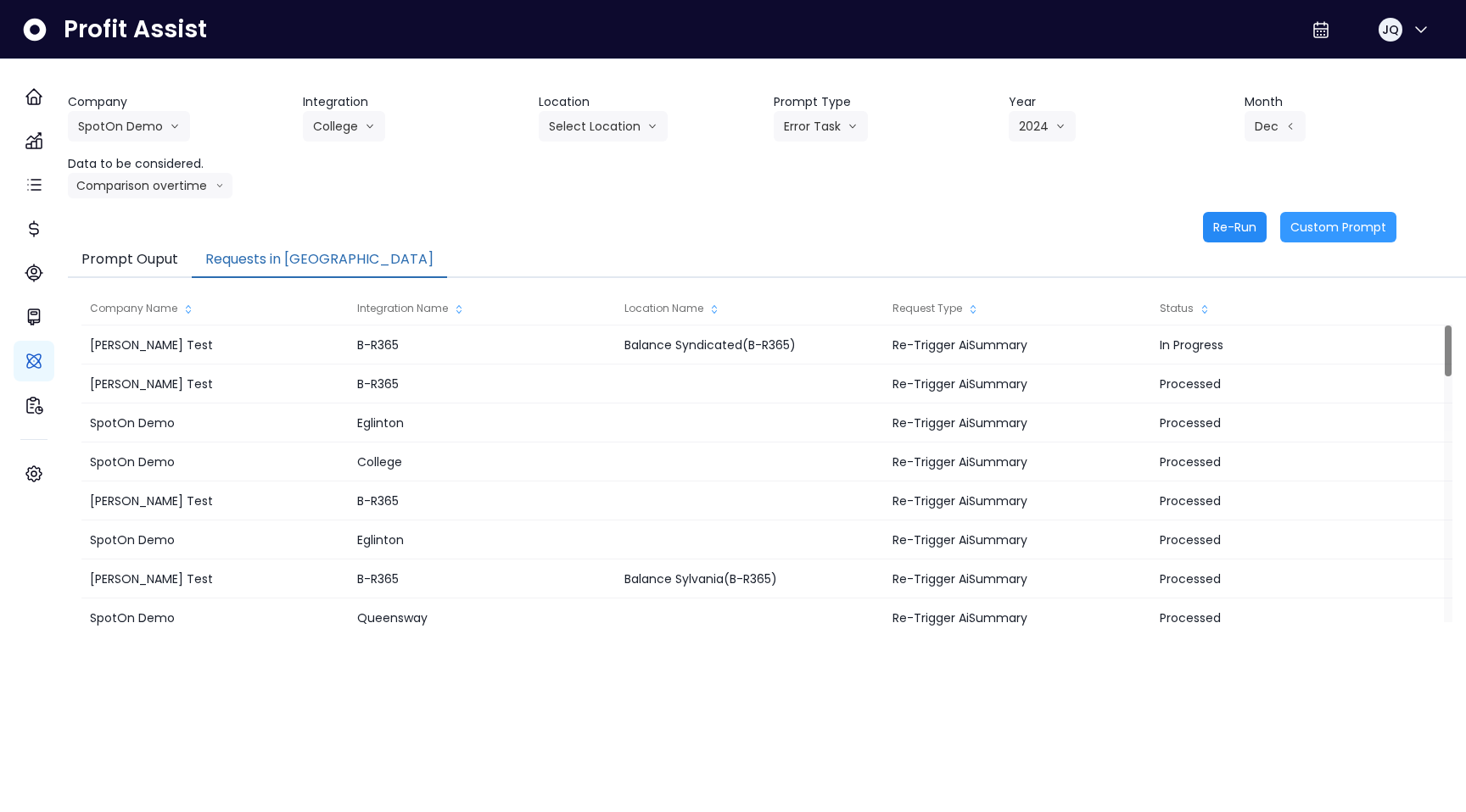
click at [1229, 231] on button "Re-Run" at bounding box center [1234, 227] width 64 height 31
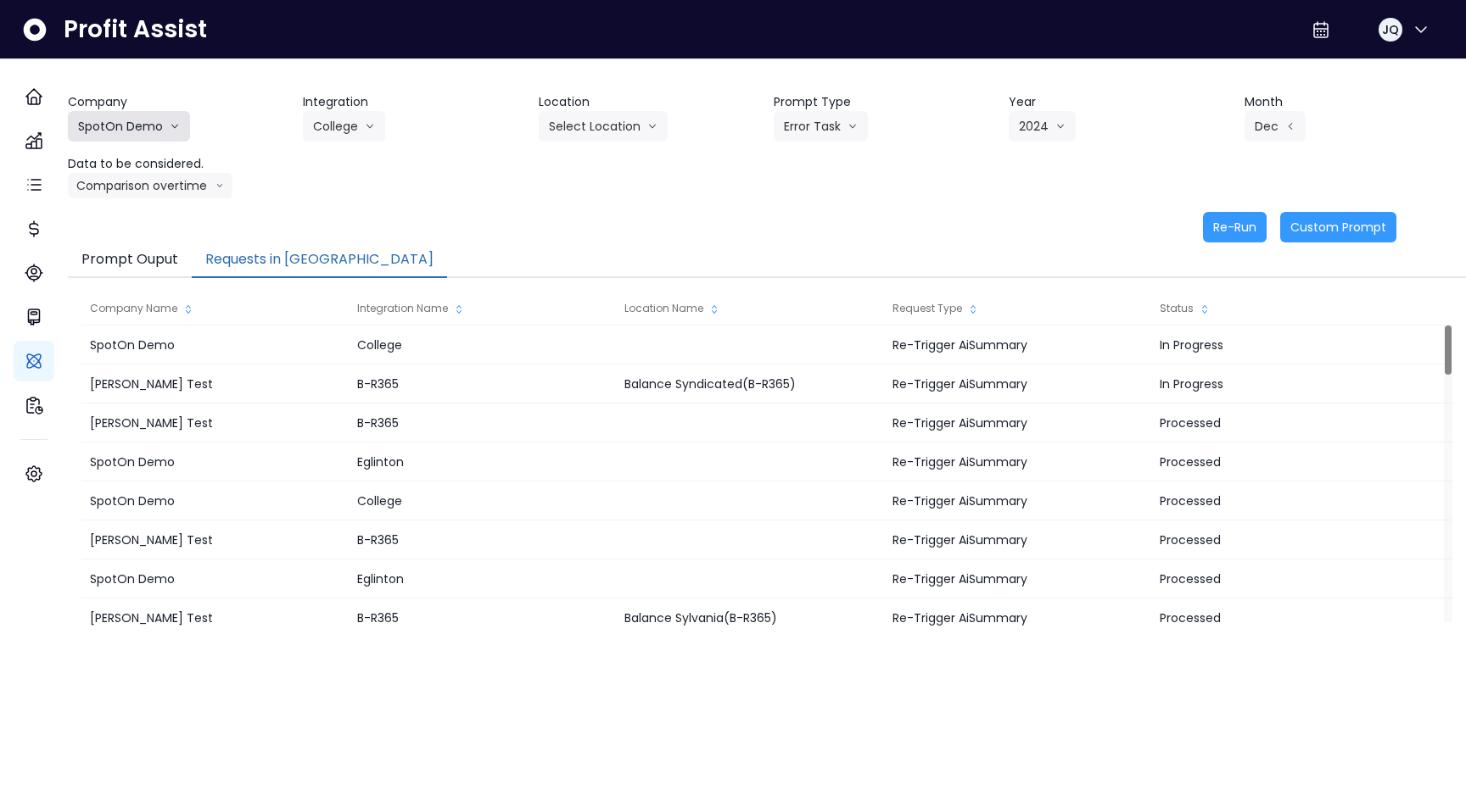
click at [180, 134] on icon "arrow down line" at bounding box center [174, 126] width 10 height 17
click at [332, 128] on button "College" at bounding box center [344, 127] width 83 height 31
click at [373, 196] on span "Danforth" at bounding box center [364, 192] width 101 height 17
click at [572, 123] on button "Select Location" at bounding box center [603, 127] width 129 height 31
click at [770, 110] on div "Company SpotOn Demo Hardik Test koras Bakery SpotOn Demo TestLOCATION Integrati…" at bounding box center [768, 145] width 1399 height 105
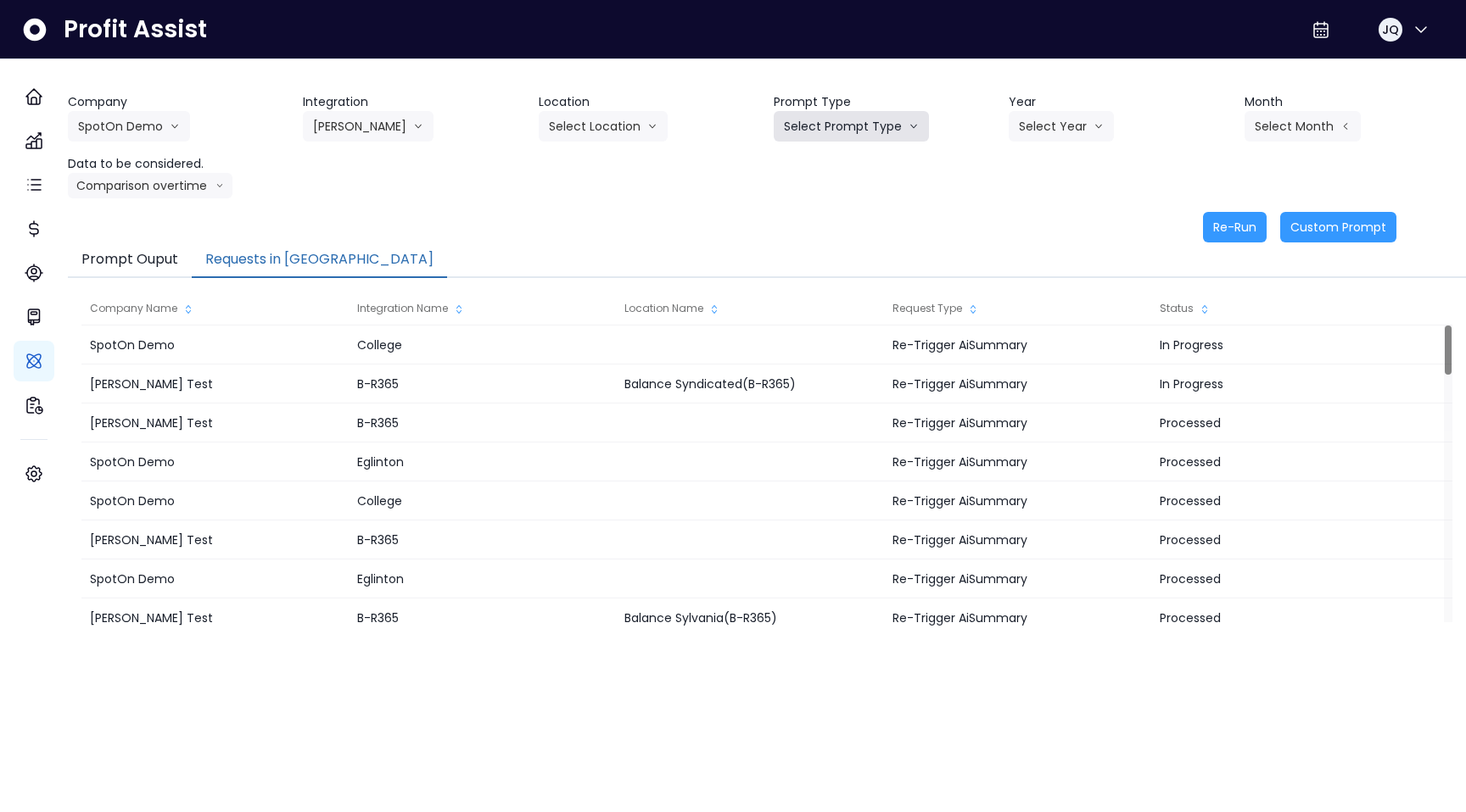
click at [804, 116] on button "Select Prompt Type" at bounding box center [851, 127] width 155 height 31
click at [839, 151] on li "Monthly Summary" at bounding box center [831, 162] width 116 height 31
click at [1075, 127] on button "Select Year" at bounding box center [1061, 127] width 105 height 31
click at [1036, 190] on span "2024" at bounding box center [1031, 192] width 26 height 17
click at [1283, 135] on button "Select Month" at bounding box center [1302, 127] width 116 height 31
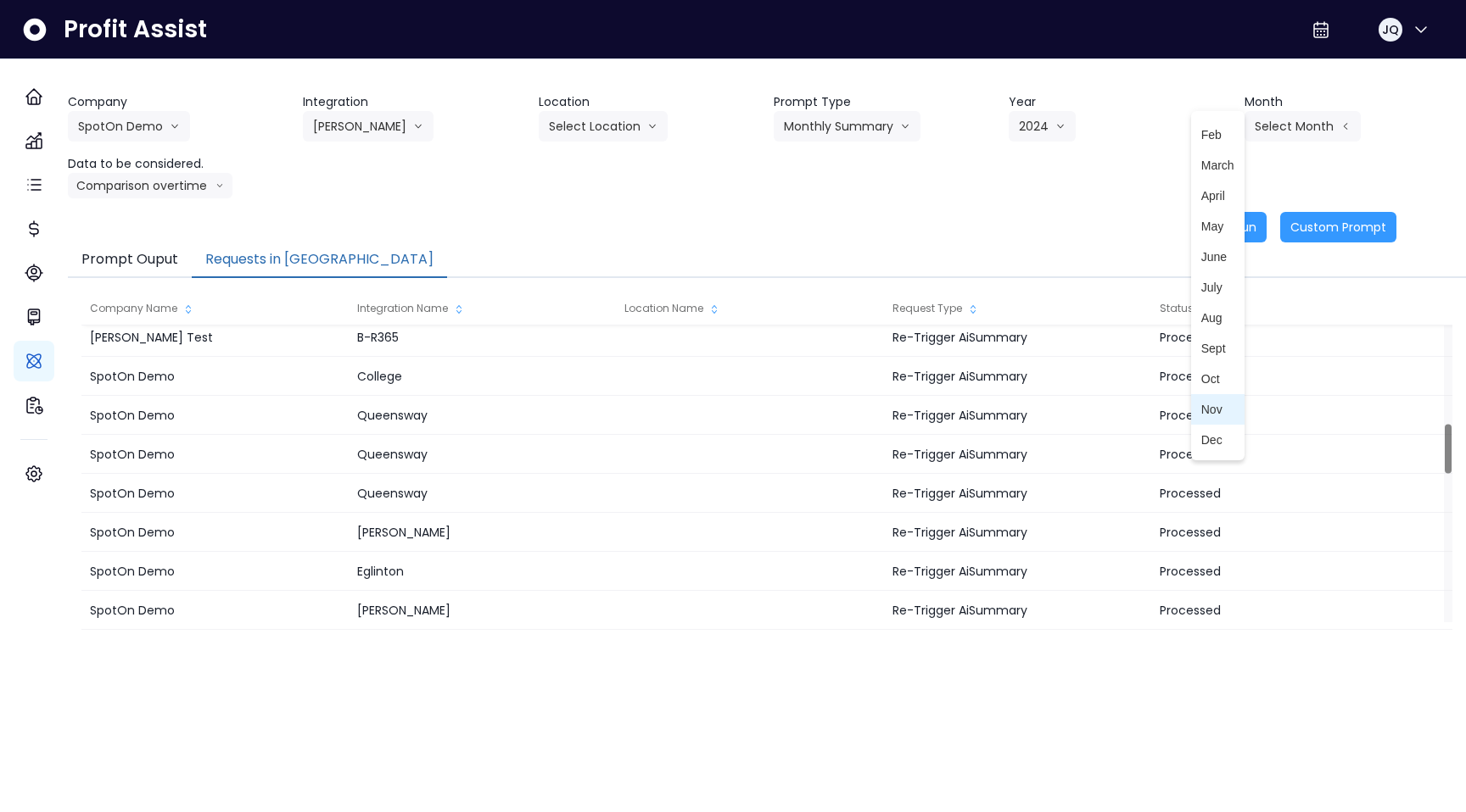
click at [1198, 398] on li "Nov" at bounding box center [1218, 409] width 54 height 31
click at [197, 200] on div "Company SpotOn Demo Hardik Test koras Bakery SpotOn Demo TestLOCATION Integrati…" at bounding box center [768, 168] width 1399 height 149
click at [199, 188] on button "Comparison overtime" at bounding box center [150, 186] width 164 height 25
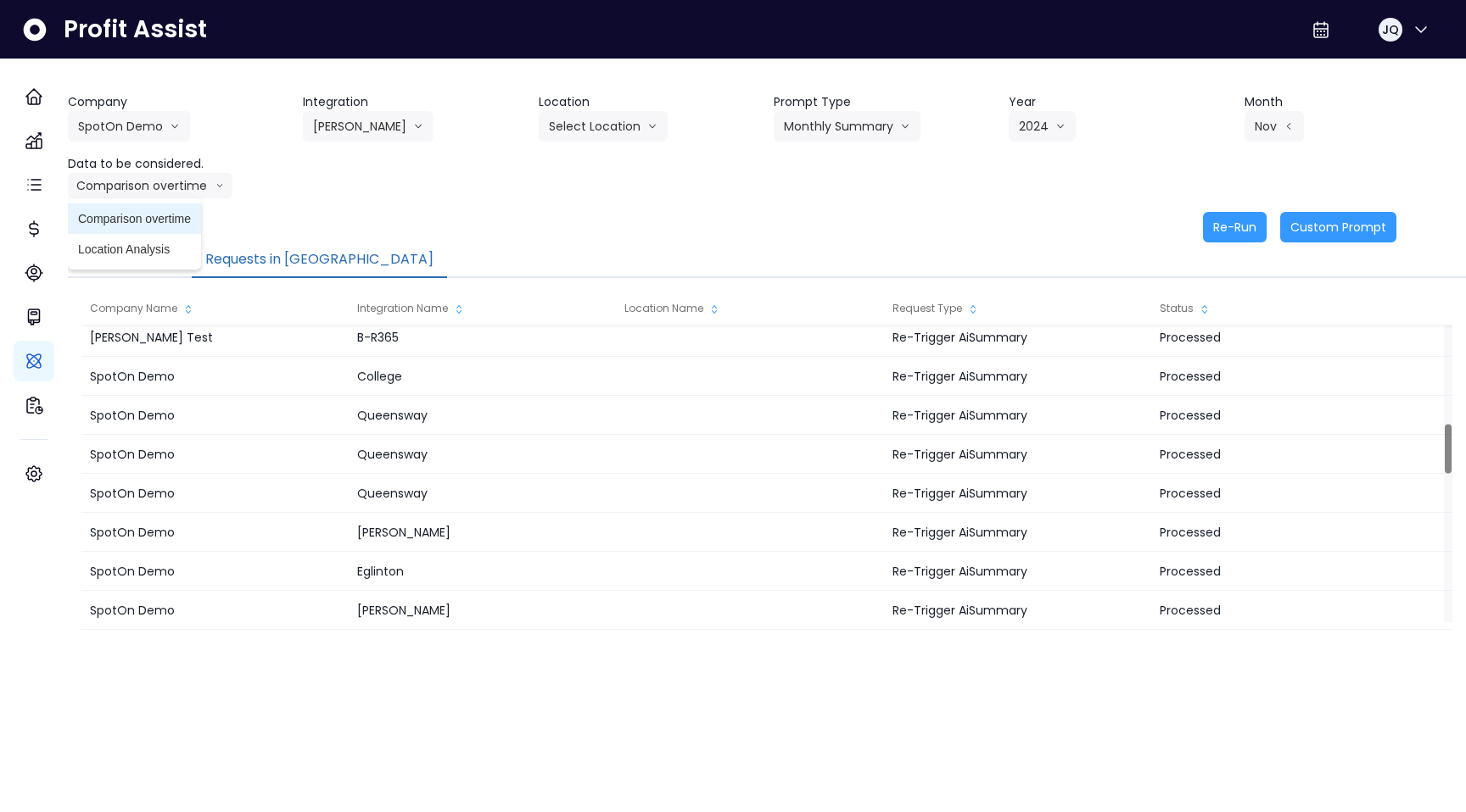
click at [187, 224] on span "Comparison overtime" at bounding box center [135, 218] width 113 height 17
click at [1206, 218] on button "Re-Run" at bounding box center [1234, 227] width 64 height 31
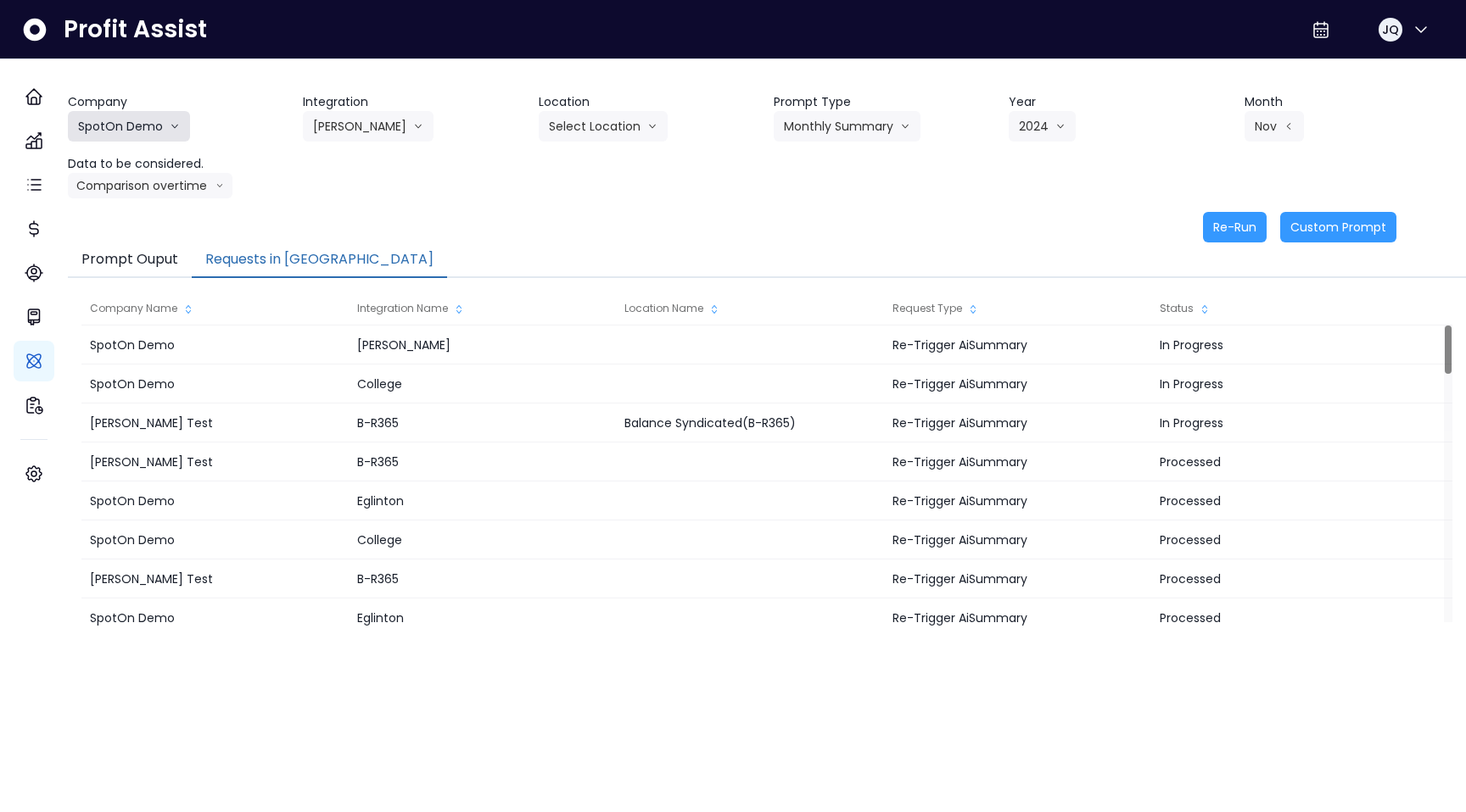
click at [163, 140] on button "SpotOn Demo" at bounding box center [129, 127] width 122 height 31
click at [400, 116] on button "Danforth" at bounding box center [368, 127] width 131 height 31
click at [412, 231] on li "Eglinton" at bounding box center [363, 223] width 121 height 31
click at [641, 121] on button "Select Location" at bounding box center [603, 127] width 129 height 31
click at [858, 113] on button "Select Prompt Type" at bounding box center [851, 127] width 155 height 31
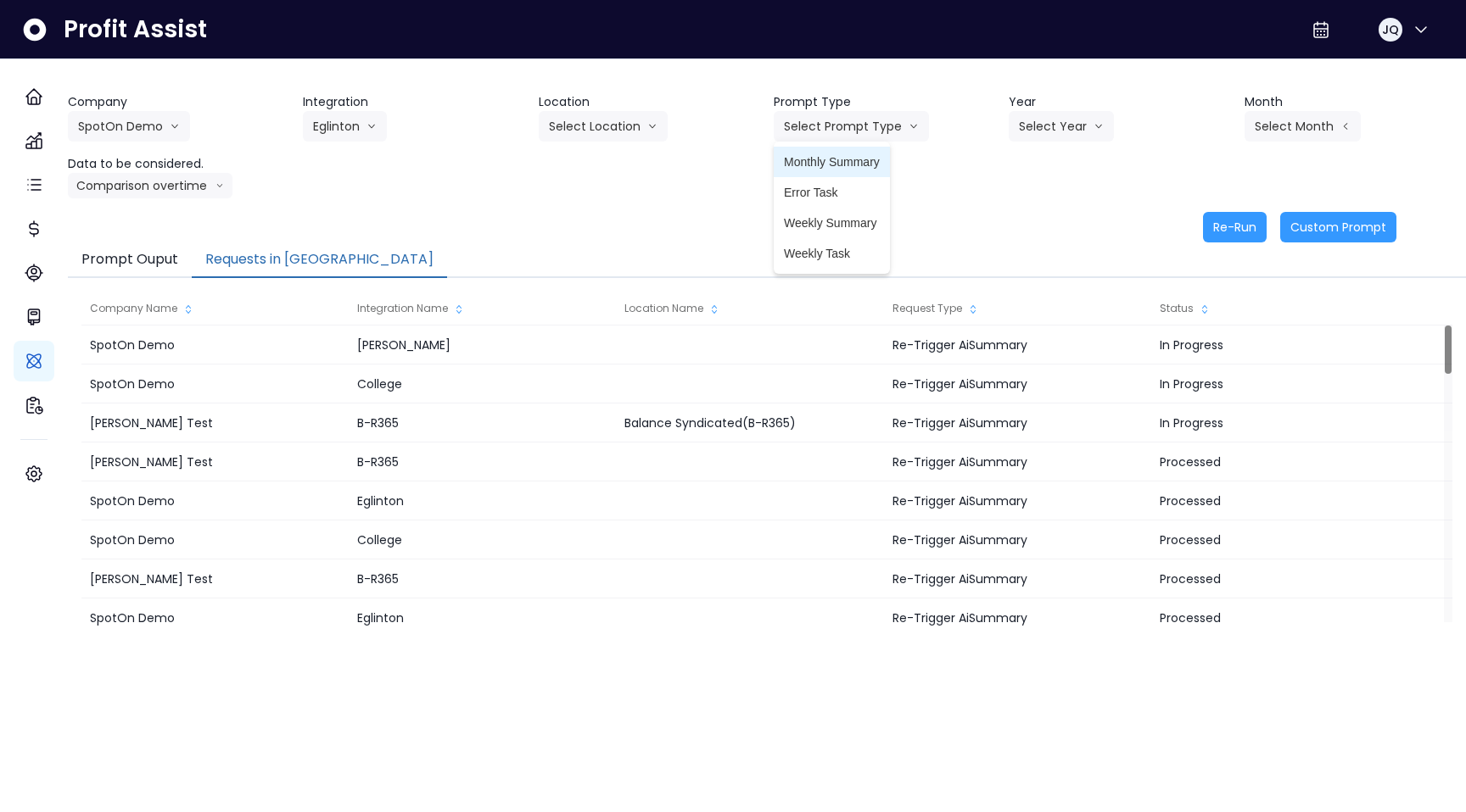
click at [841, 171] on li "Monthly Summary" at bounding box center [831, 162] width 116 height 31
click at [1035, 141] on button "Select Year" at bounding box center [1061, 127] width 105 height 31
click at [821, 129] on button "Monthly Summary" at bounding box center [847, 127] width 147 height 31
click at [813, 196] on span "Error Task" at bounding box center [831, 192] width 96 height 17
click at [1093, 123] on icon "arrow down line" at bounding box center [1098, 126] width 10 height 17
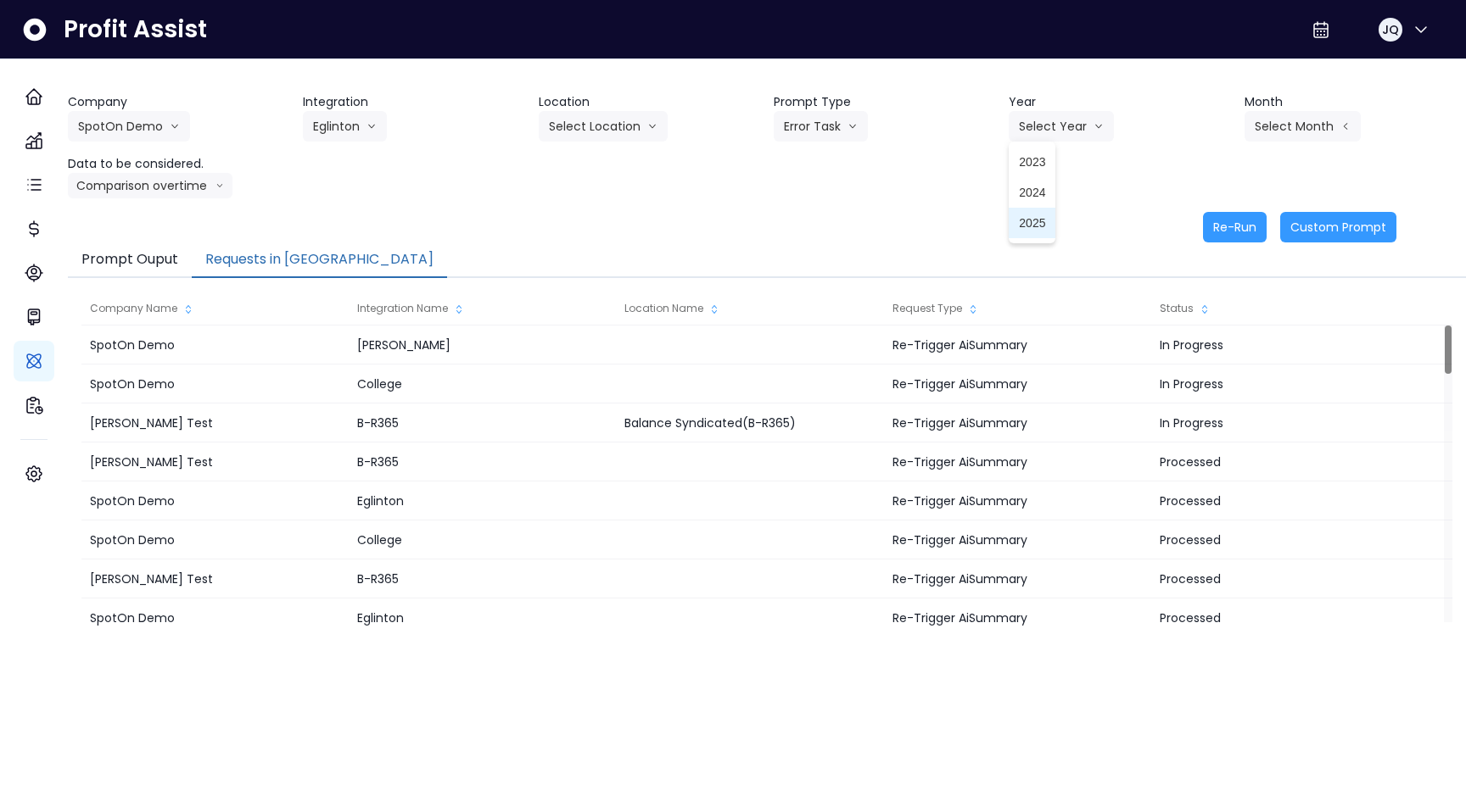
click at [1026, 238] on li "2025" at bounding box center [1032, 223] width 47 height 31
click at [1295, 107] on header "Month" at bounding box center [1355, 102] width 222 height 18
click at [1294, 132] on button "Select Month" at bounding box center [1302, 127] width 116 height 31
click at [1215, 134] on span "Feb" at bounding box center [1217, 135] width 33 height 17
click at [1242, 223] on button "Re-Run" at bounding box center [1234, 227] width 64 height 31
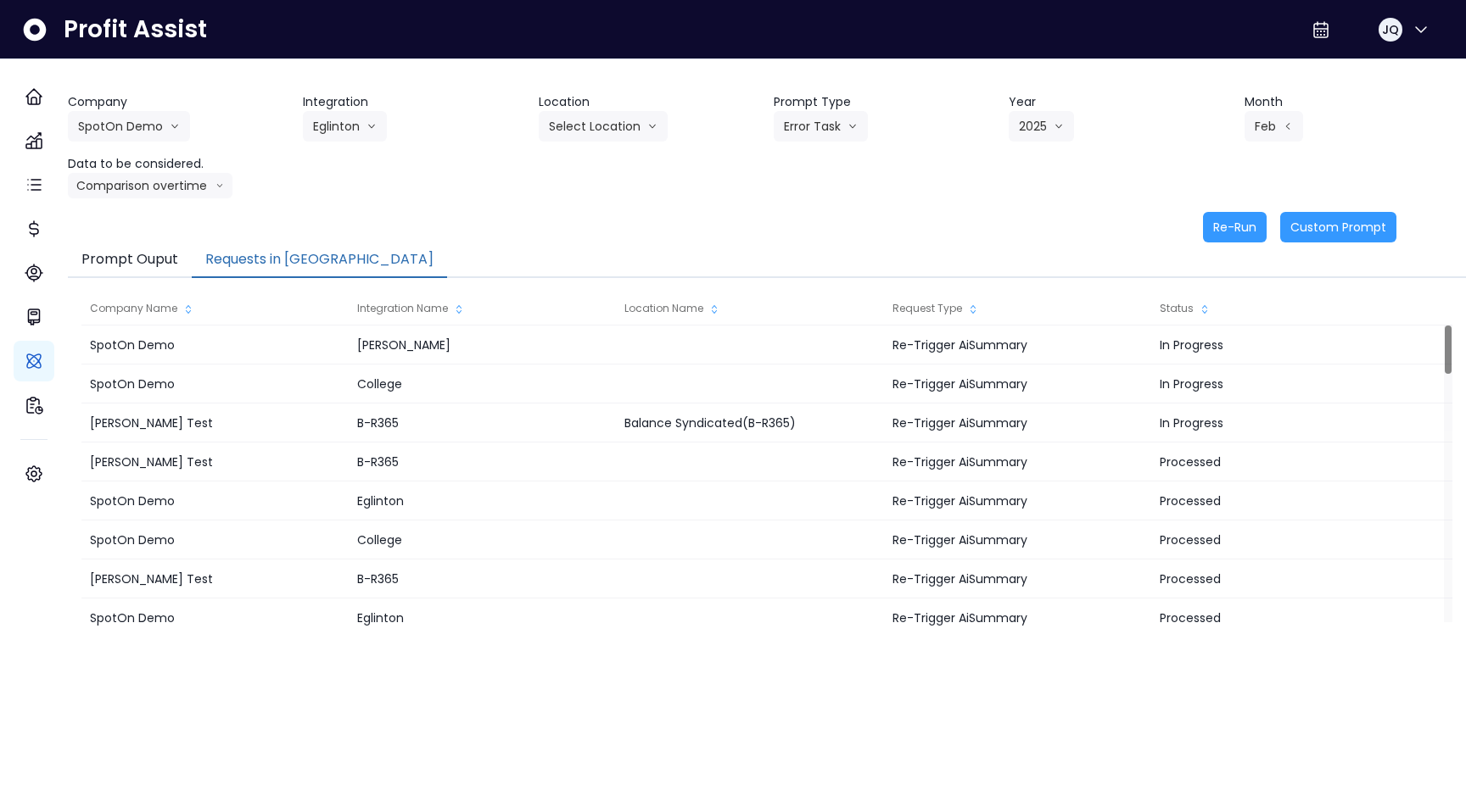
click at [595, 182] on div "Company SpotOn Demo Hardik Test koras Bakery SpotOn Demo TestLOCATION Integrati…" at bounding box center [768, 145] width 1399 height 105
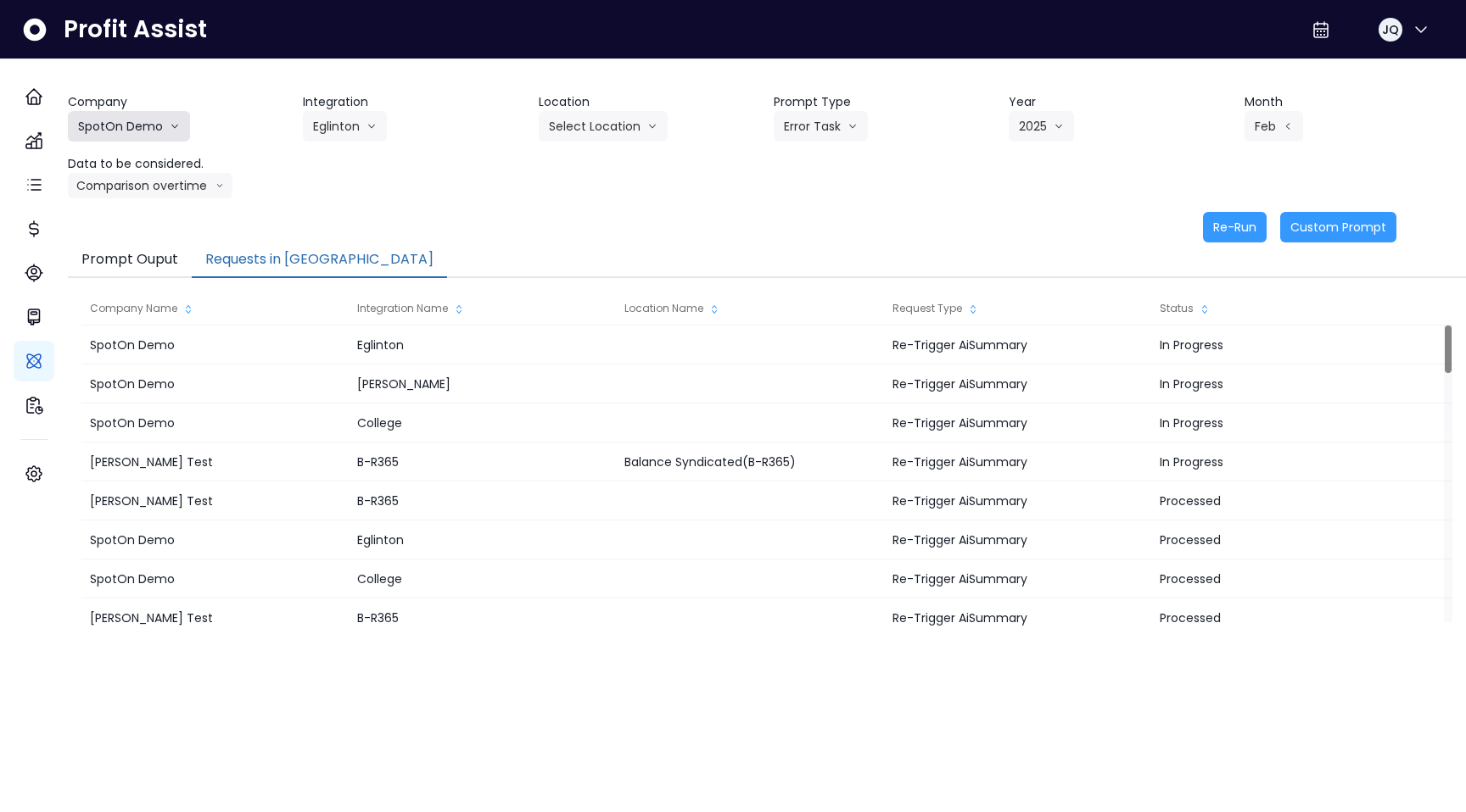
click at [152, 134] on button "SpotOn Demo" at bounding box center [129, 127] width 122 height 31
click at [346, 180] on div "Company SpotOn Demo Hardik Test koras Bakery SpotOn Demo TestLOCATION Integrati…" at bounding box center [768, 145] width 1399 height 105
click at [151, 127] on button "SpotOn Demo" at bounding box center [129, 127] width 122 height 31
click at [159, 229] on span "SpotOn Demo" at bounding box center [139, 223] width 122 height 17
click at [171, 115] on button "SpotOn Demo" at bounding box center [129, 127] width 122 height 31
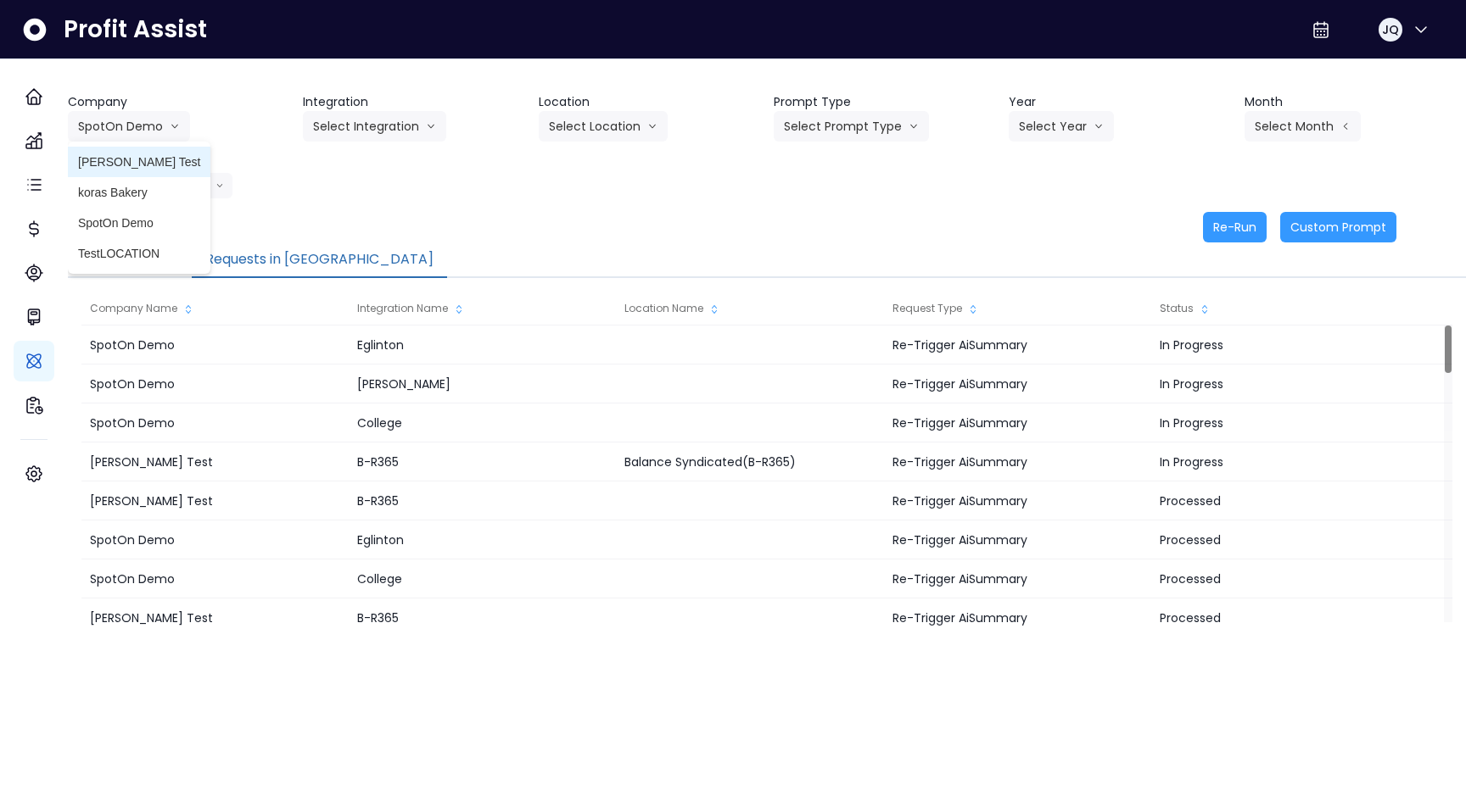
click at [171, 169] on span "[PERSON_NAME] Test" at bounding box center [139, 162] width 122 height 17
click at [417, 105] on header "Integration" at bounding box center [413, 102] width 222 height 18
click at [417, 109] on header "Integration" at bounding box center [413, 102] width 222 height 18
click at [416, 116] on button "Select Integration" at bounding box center [374, 127] width 144 height 31
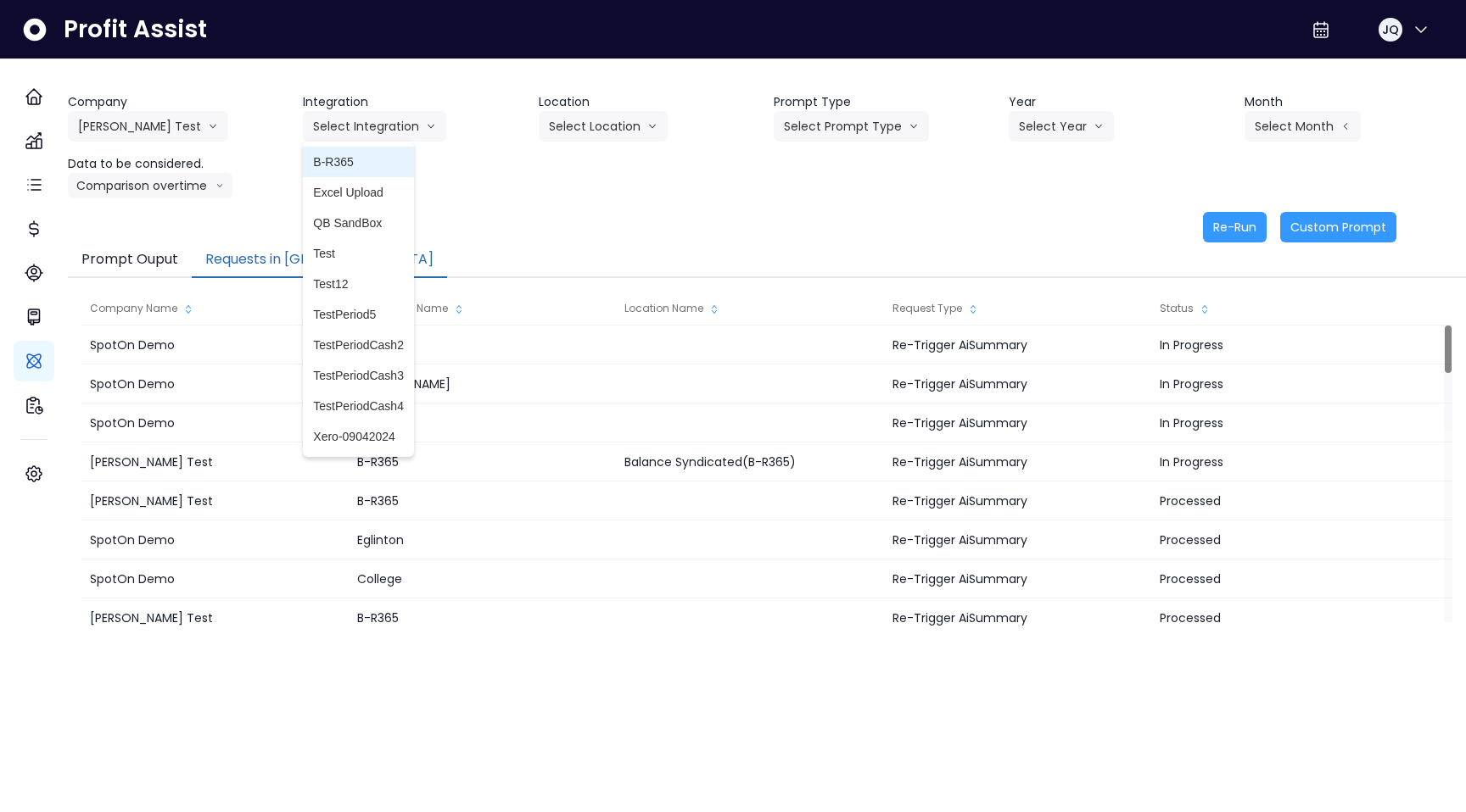
click at [404, 166] on span "B-R365" at bounding box center [358, 162] width 91 height 17
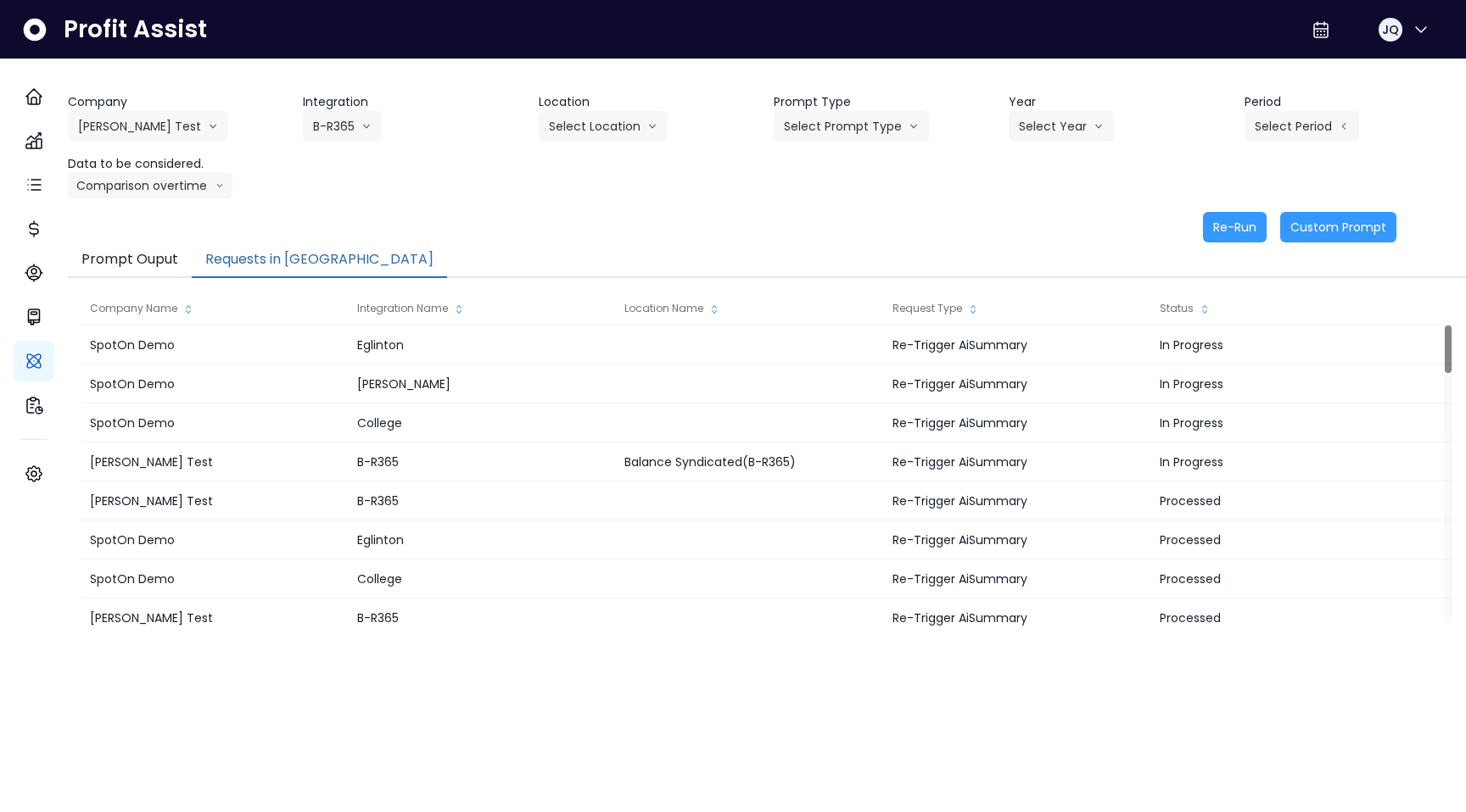
click at [619, 108] on header "Location" at bounding box center [649, 102] width 222 height 18
click at [619, 123] on button "Select Location" at bounding box center [603, 127] width 129 height 31
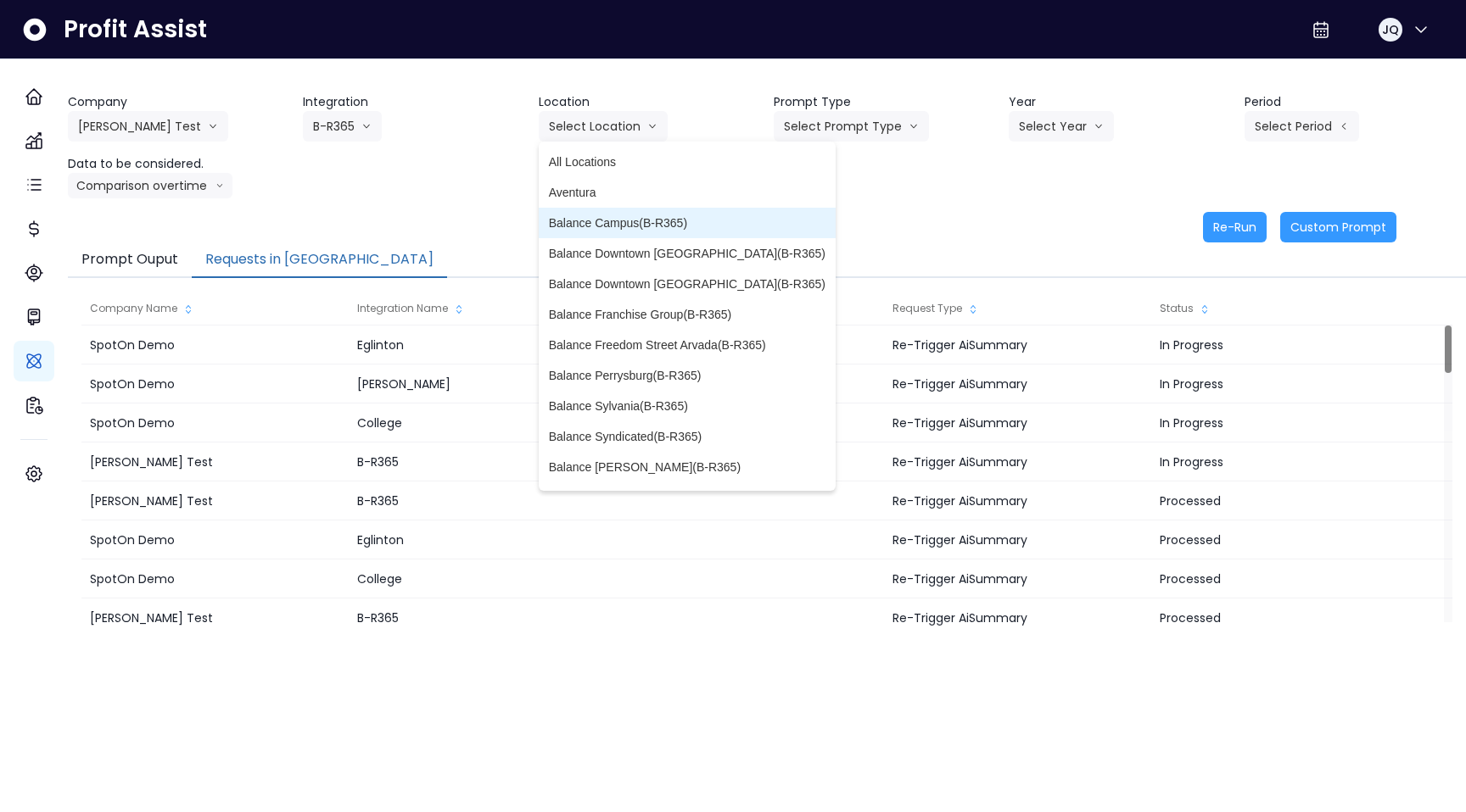
click at [606, 212] on li "Balance Campus(B-R365)" at bounding box center [687, 223] width 297 height 31
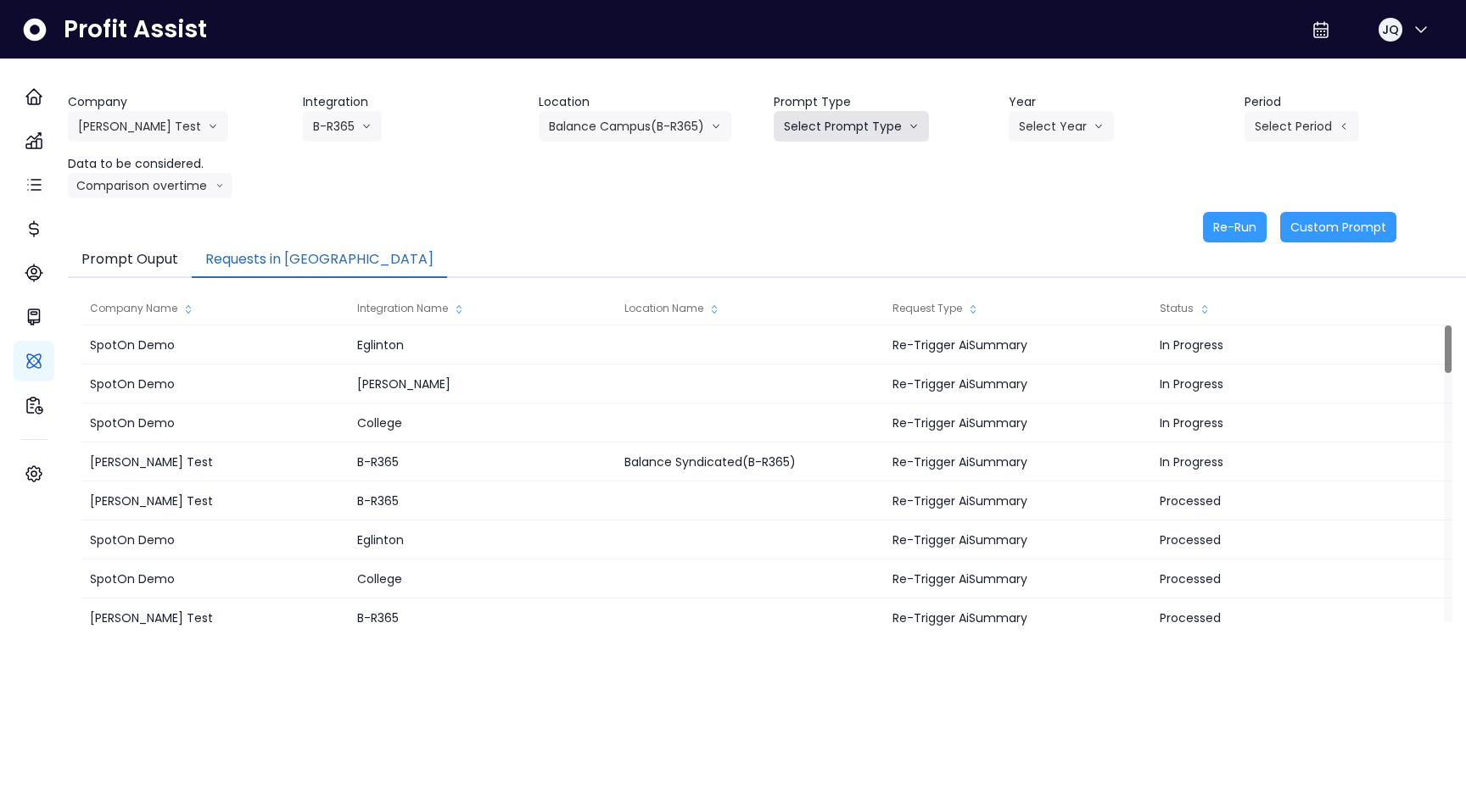
click at [802, 131] on button "Select Prompt Type" at bounding box center [851, 127] width 155 height 31
click at [835, 162] on span "Monthly Summary" at bounding box center [831, 162] width 96 height 17
click at [993, 128] on div "Company Hardik Test Hardik Test koras Bakery SpotOn Demo TestLOCATION Integrati…" at bounding box center [768, 145] width 1399 height 105
click at [1029, 127] on button "Select Year" at bounding box center [1061, 127] width 105 height 31
click at [1046, 211] on li "2025" at bounding box center [1032, 223] width 47 height 31
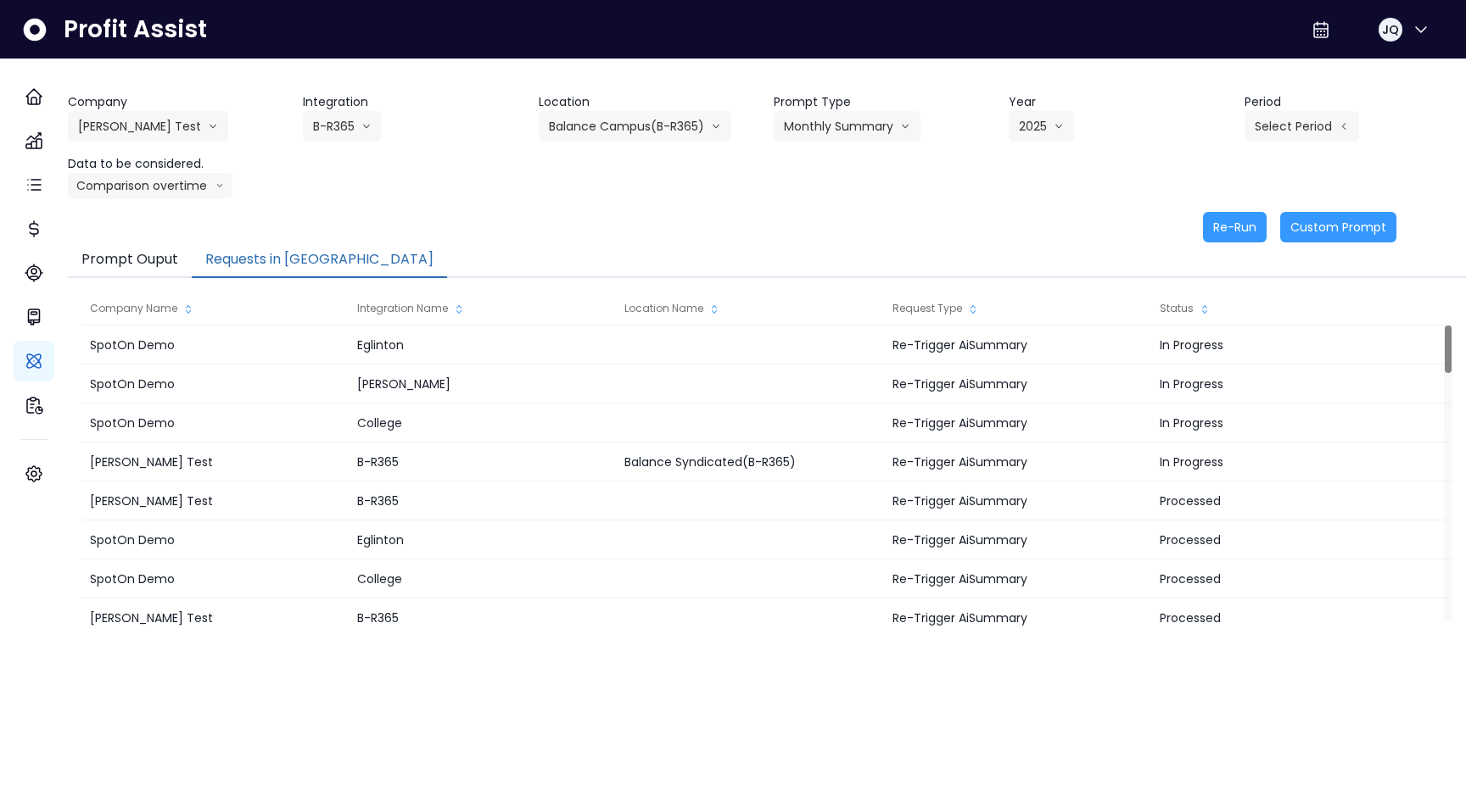
click at [1292, 103] on header "Period" at bounding box center [1355, 102] width 222 height 18
click at [1292, 109] on header "Period" at bounding box center [1355, 102] width 222 height 18
click at [1292, 125] on button "Select Period" at bounding box center [1302, 127] width 115 height 31
click at [1216, 255] on span "P6" at bounding box center [1225, 257] width 22 height 17
click at [1205, 224] on button "Re-Run" at bounding box center [1234, 227] width 64 height 31
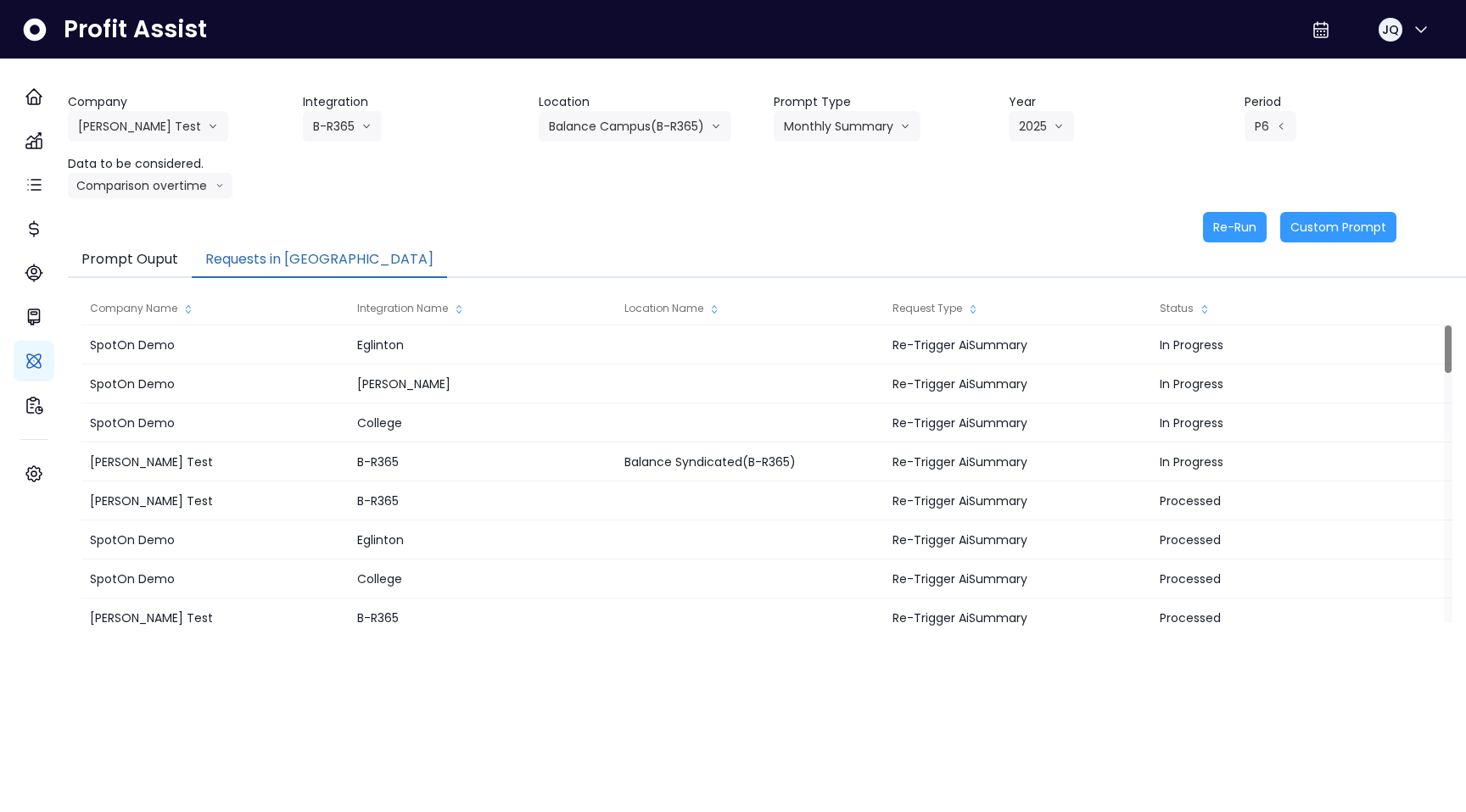
click at [1093, 240] on div "Re-Run Custom Prompt" at bounding box center [733, 227] width 1329 height 31
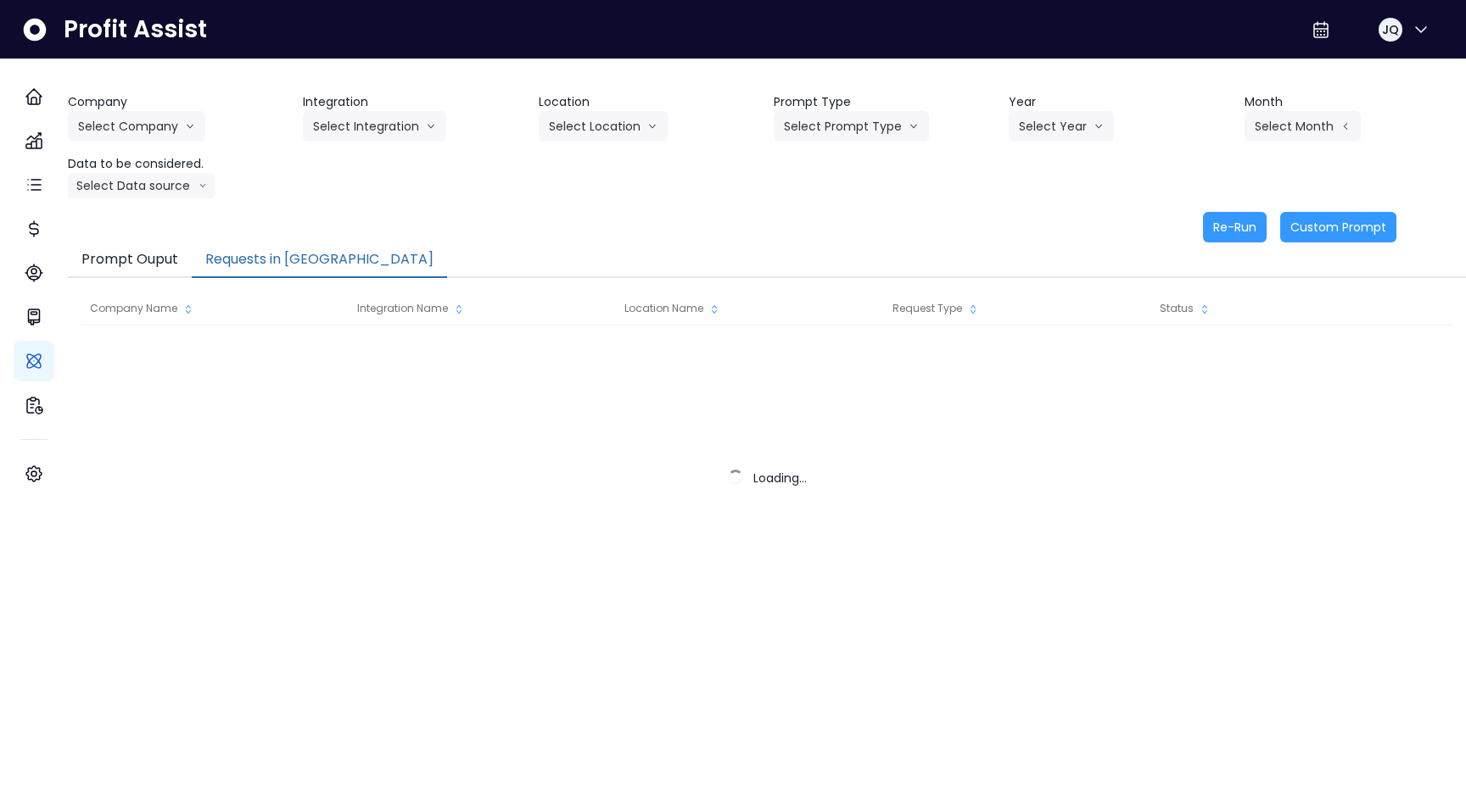
click at [302, 262] on button "Requests in [GEOGRAPHIC_DATA]" at bounding box center [320, 260] width 255 height 36
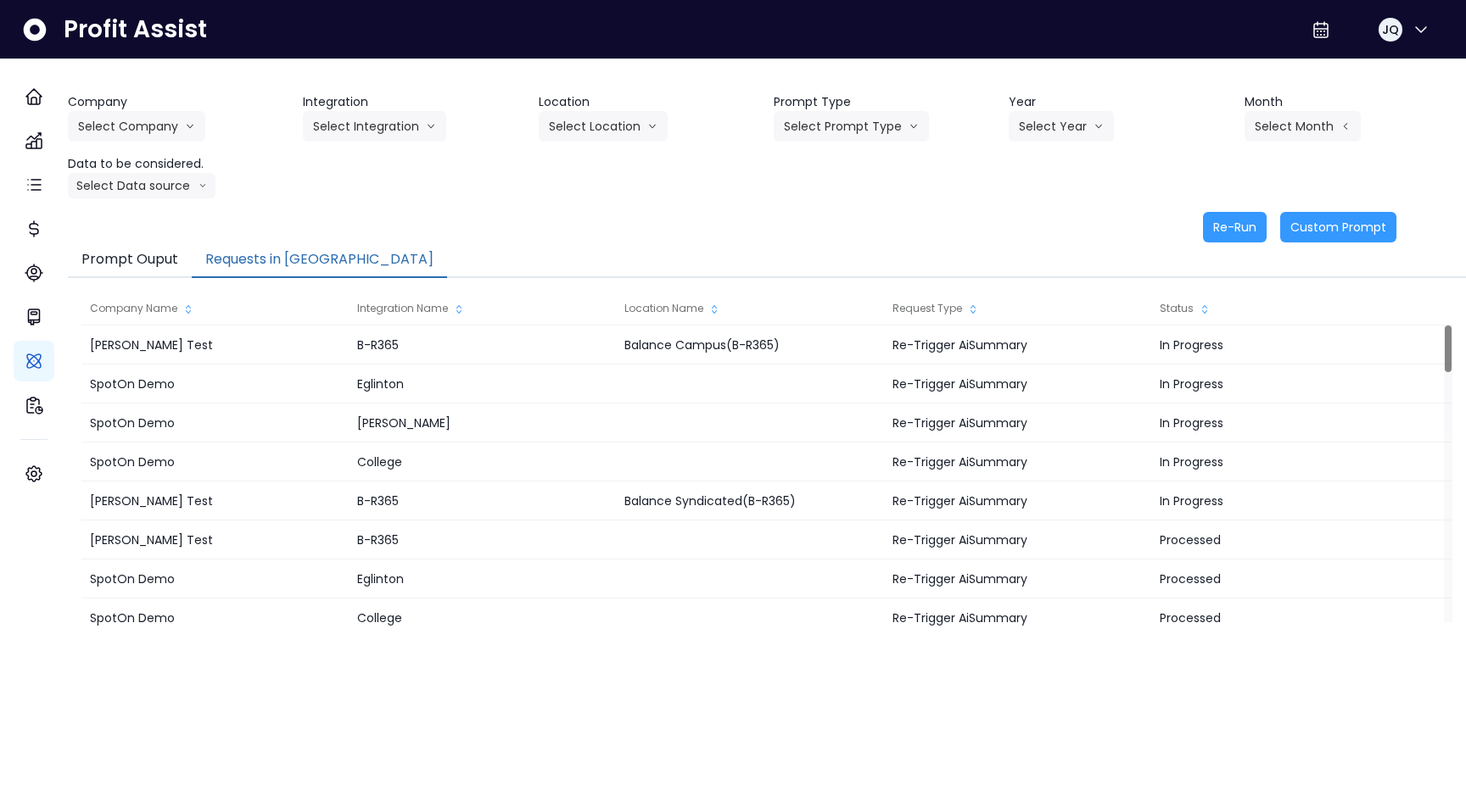
click at [317, 272] on button "Requests in [GEOGRAPHIC_DATA]" at bounding box center [320, 260] width 255 height 36
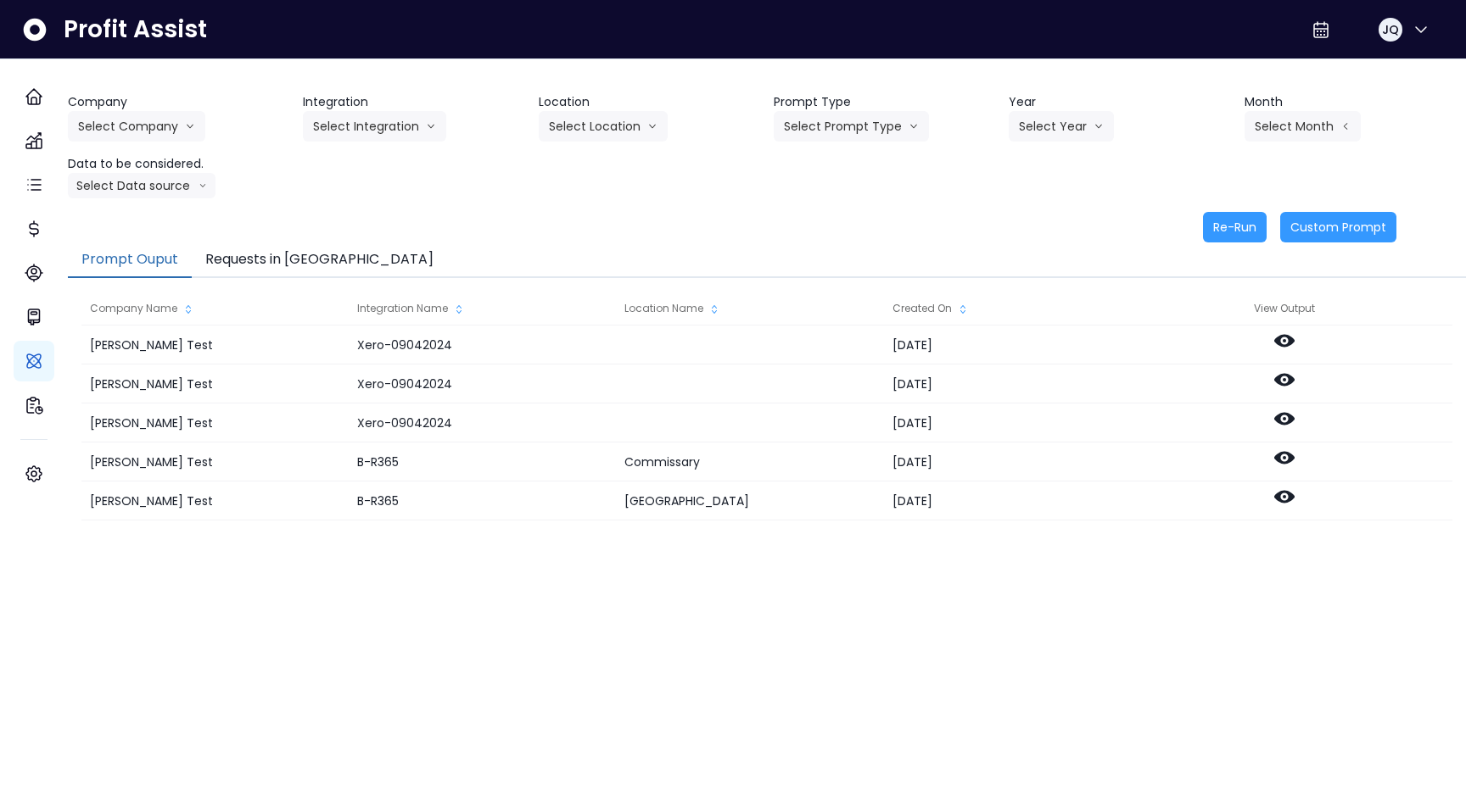
click at [300, 251] on button "Requests in [GEOGRAPHIC_DATA]" at bounding box center [320, 260] width 255 height 36
click at [300, 255] on button "Requests in [GEOGRAPHIC_DATA]" at bounding box center [320, 260] width 255 height 36
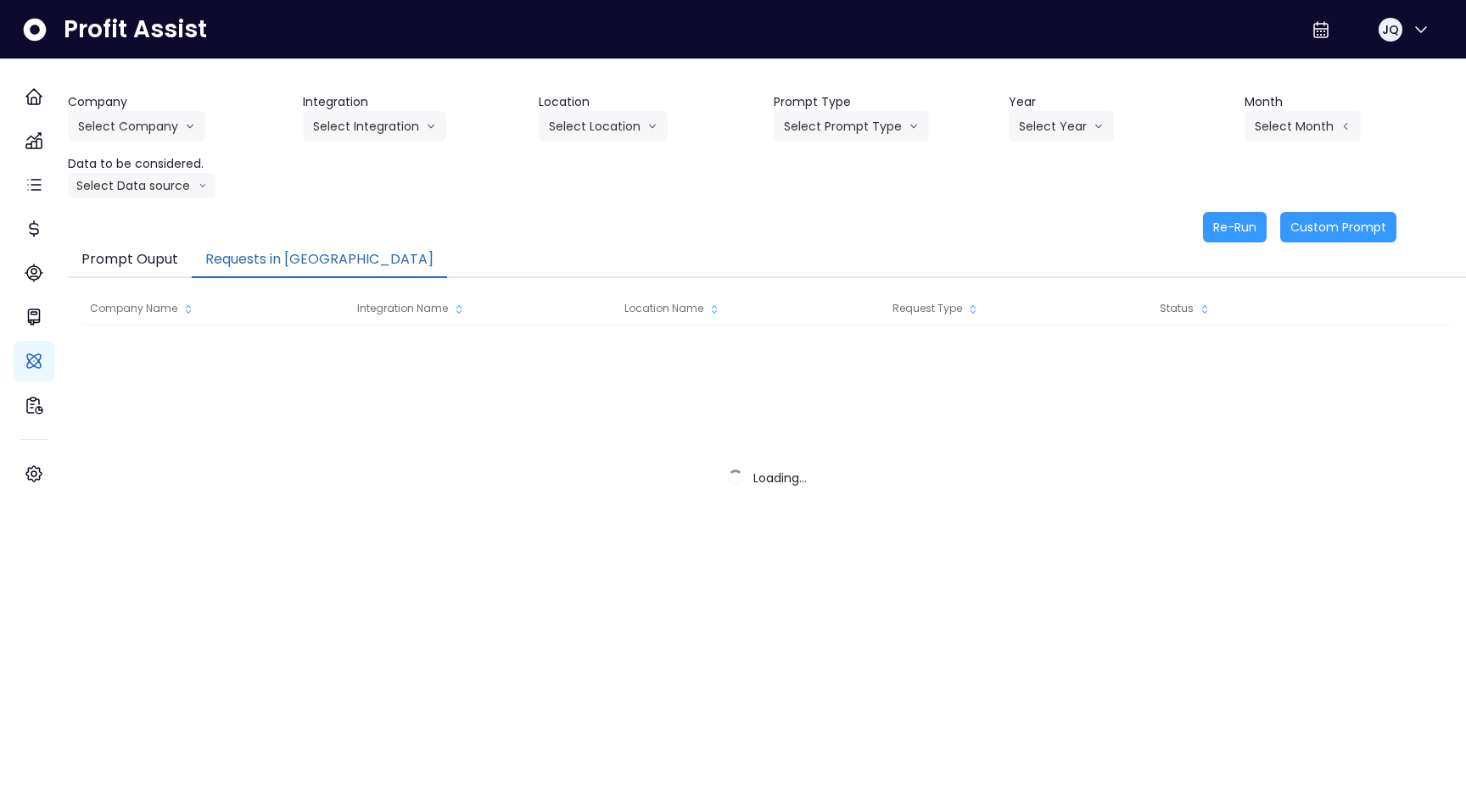
click at [332, 263] on button "Requests in [GEOGRAPHIC_DATA]" at bounding box center [320, 260] width 255 height 36
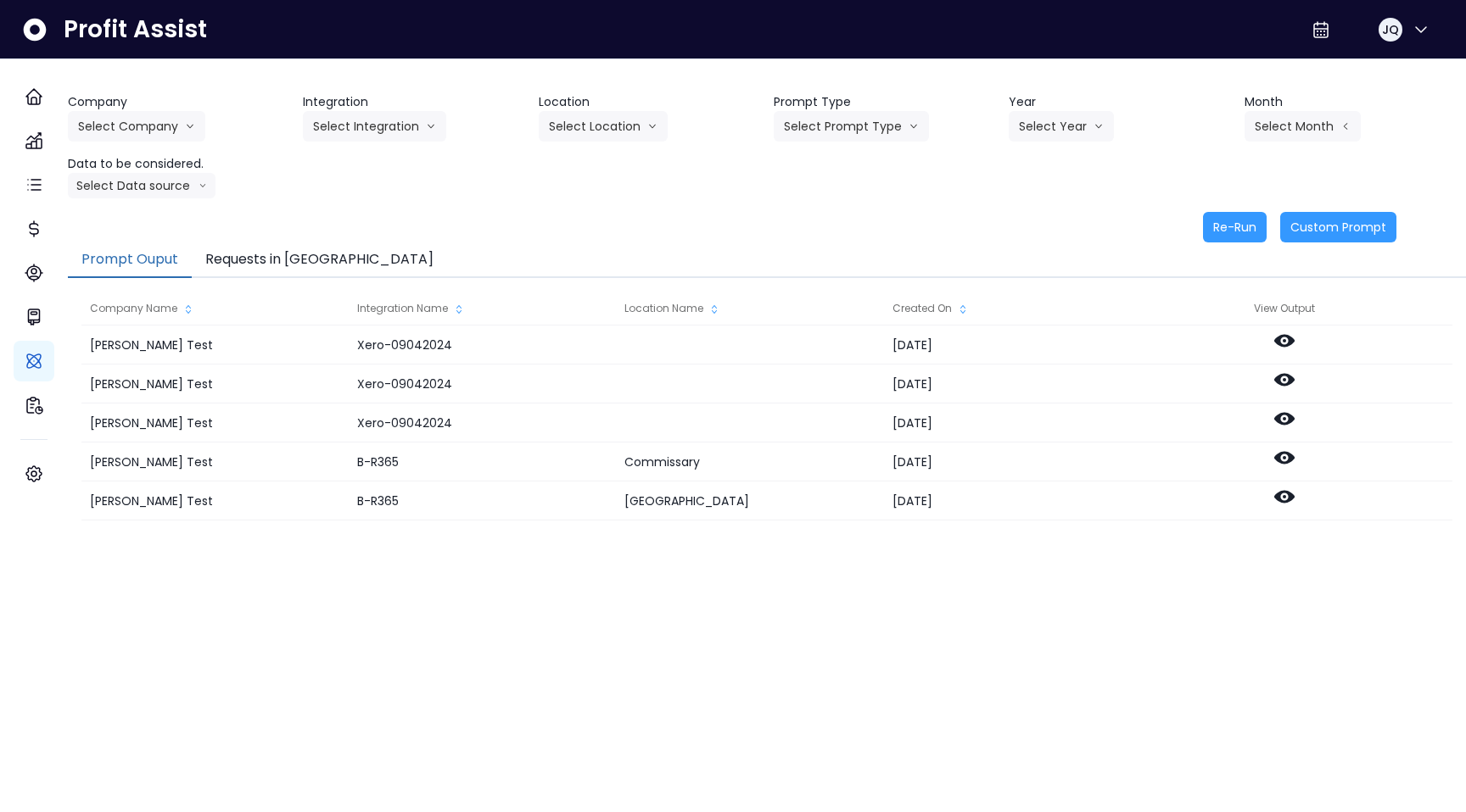
click at [270, 240] on div "Re-Run Custom Prompt" at bounding box center [733, 227] width 1329 height 31
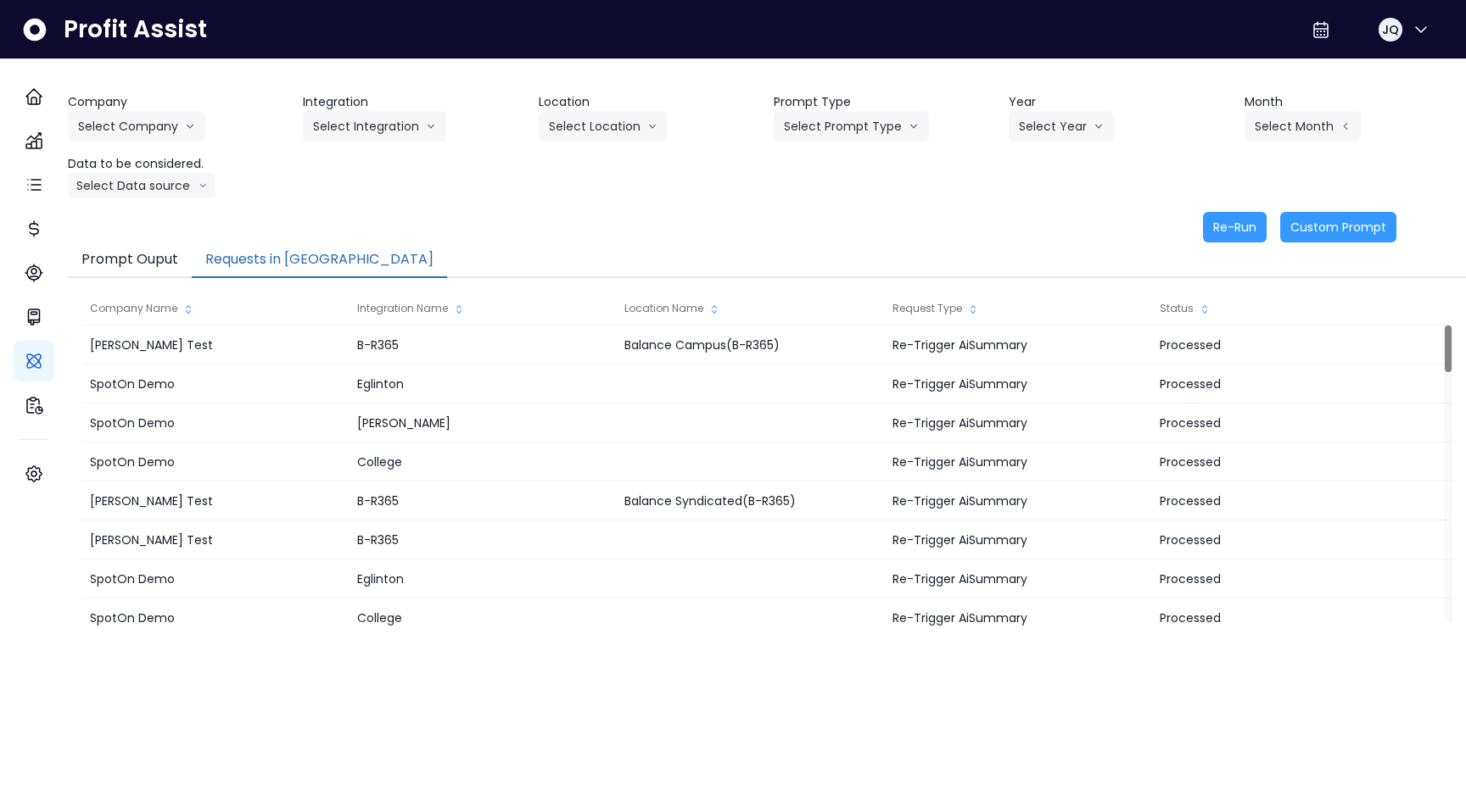
click at [270, 269] on button "Requests in [GEOGRAPHIC_DATA]" at bounding box center [320, 260] width 255 height 36
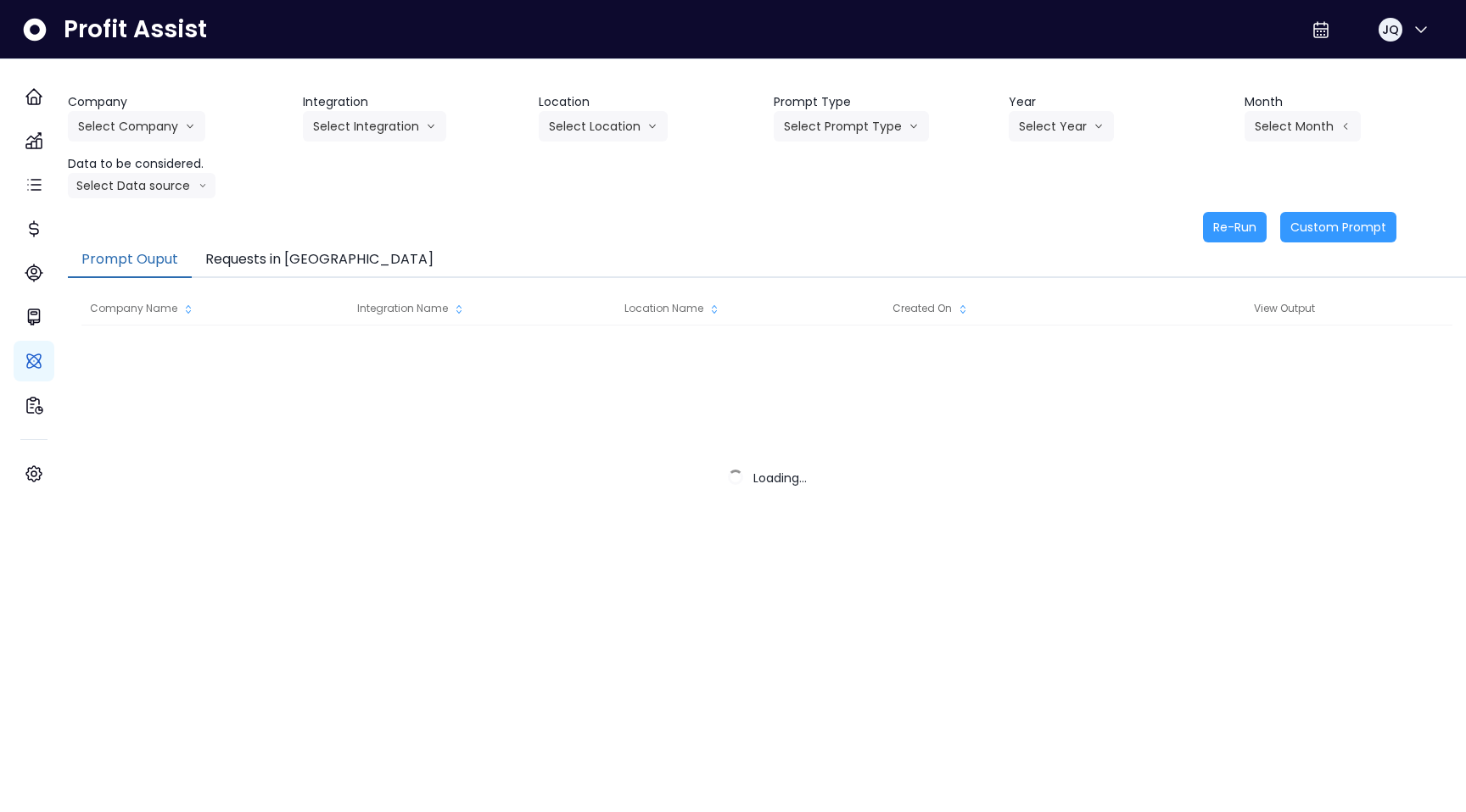
click at [285, 264] on button "Requests in [GEOGRAPHIC_DATA]" at bounding box center [320, 260] width 255 height 36
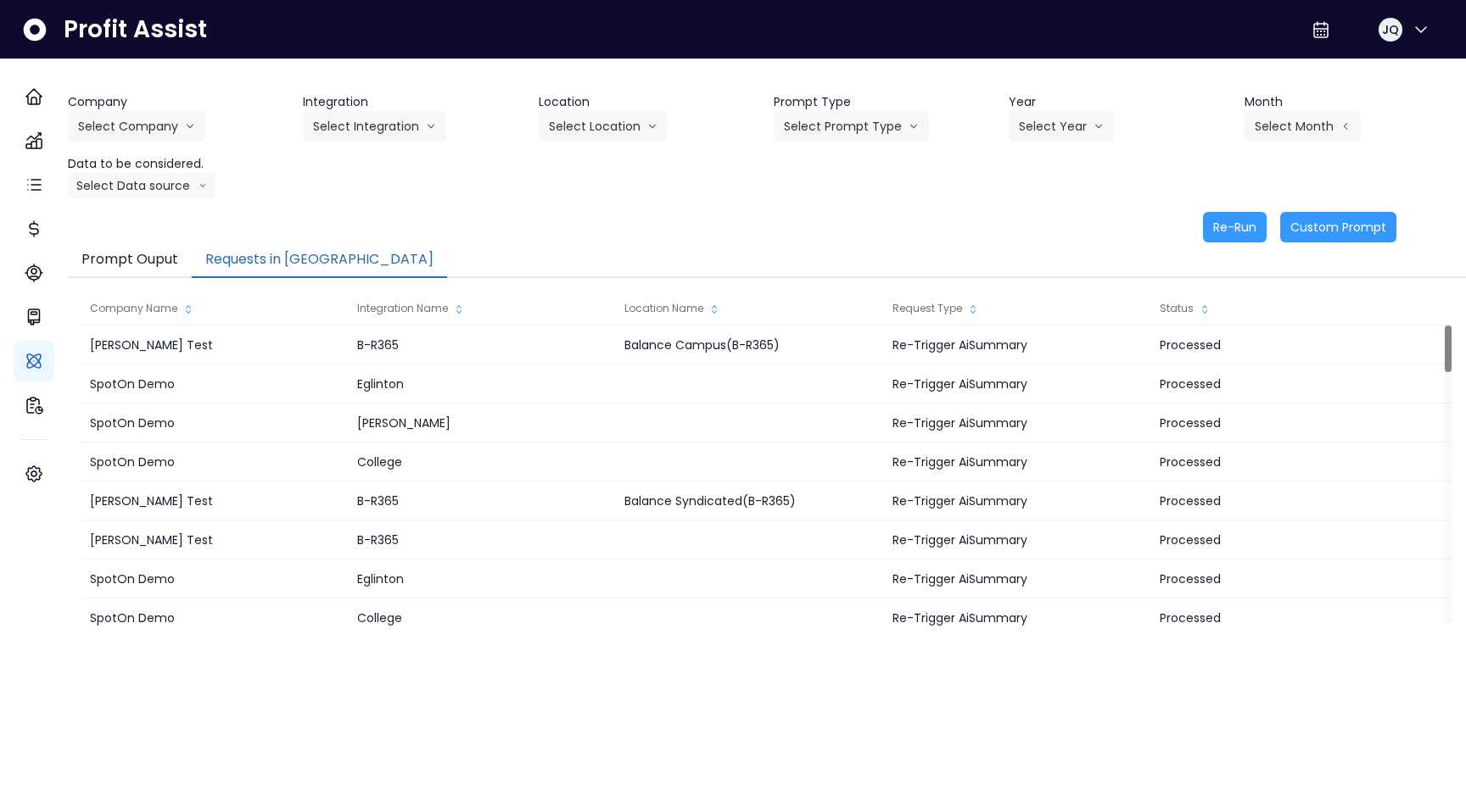
click at [446, 244] on div "Prompt Ouput Requests in Queue" at bounding box center [768, 260] width 1399 height 36
